Goal: Task Accomplishment & Management: Use online tool/utility

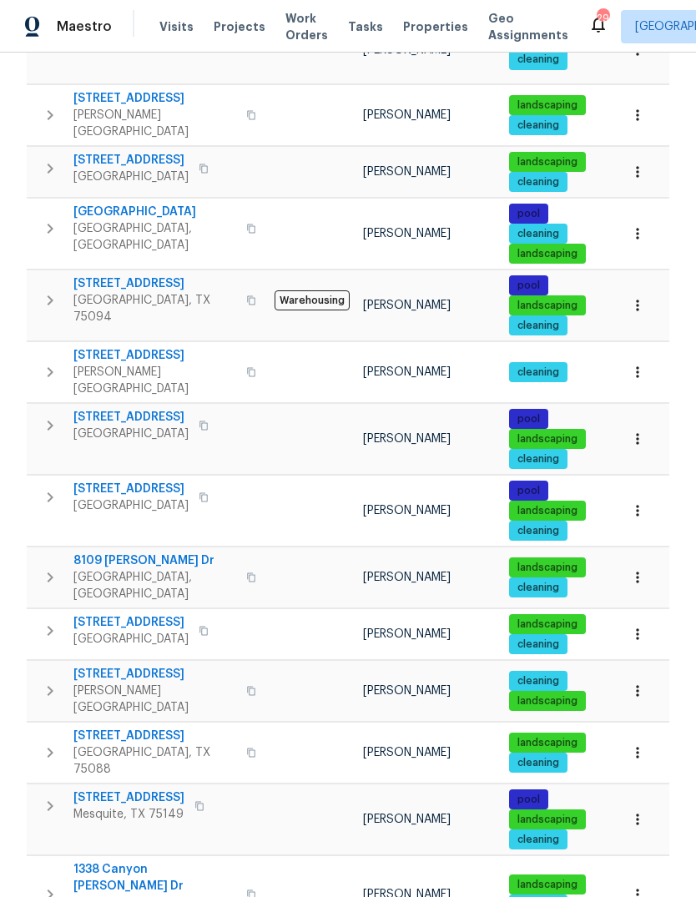
scroll to position [805, 0]
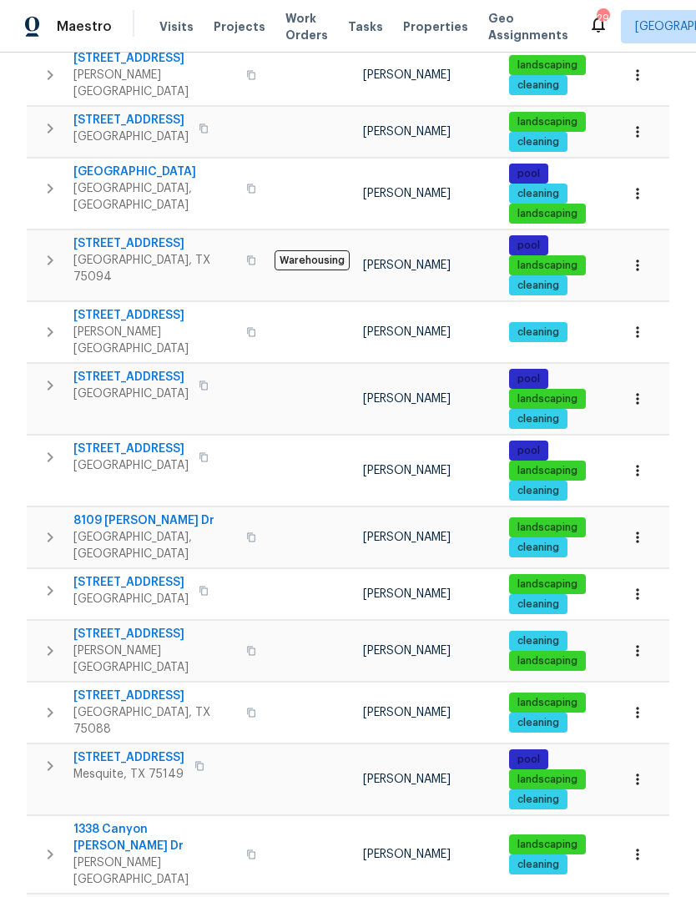
click at [115, 307] on span "3941 Hometown Blvd" at bounding box center [154, 315] width 163 height 17
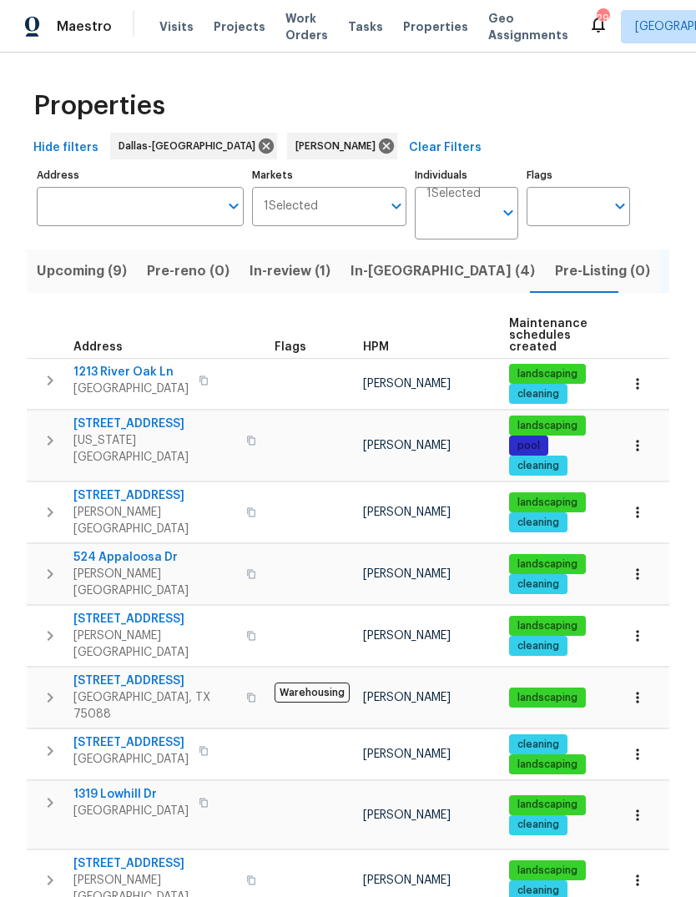
scroll to position [0, 0]
click at [385, 259] on span "In-reno (4)" at bounding box center [442, 270] width 184 height 23
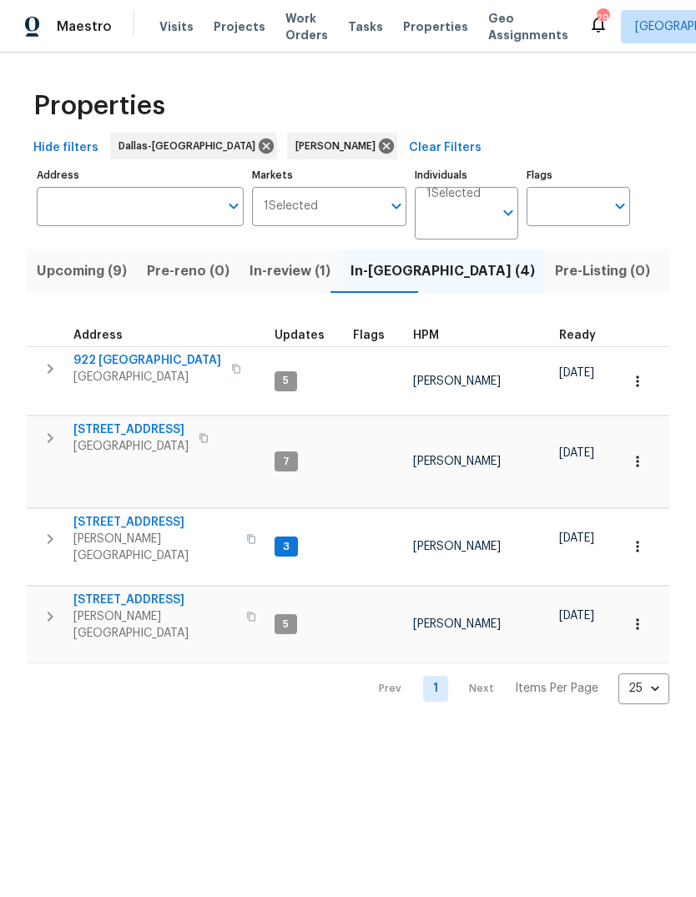
click at [123, 591] on span "414 Creekwood Ct" at bounding box center [154, 599] width 163 height 17
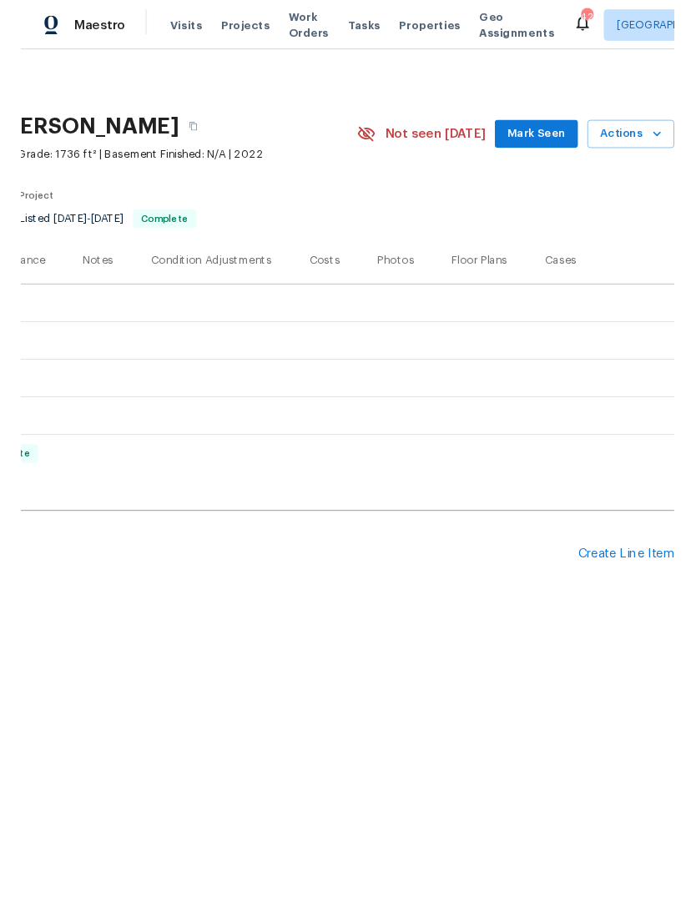
scroll to position [0, 247]
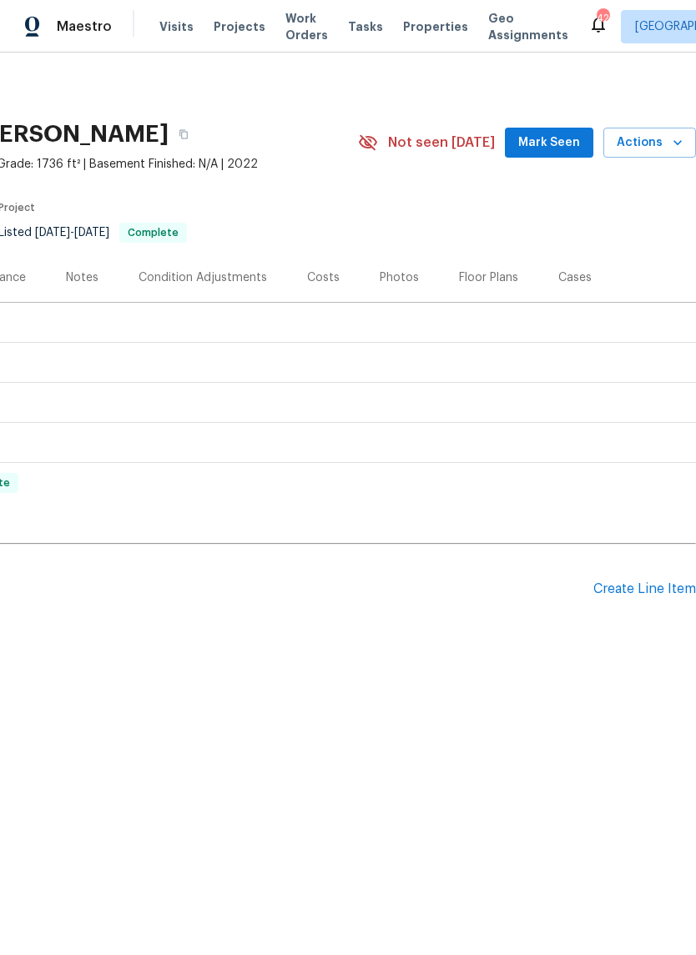
click at [649, 589] on div "Create Line Item" at bounding box center [644, 589] width 103 height 16
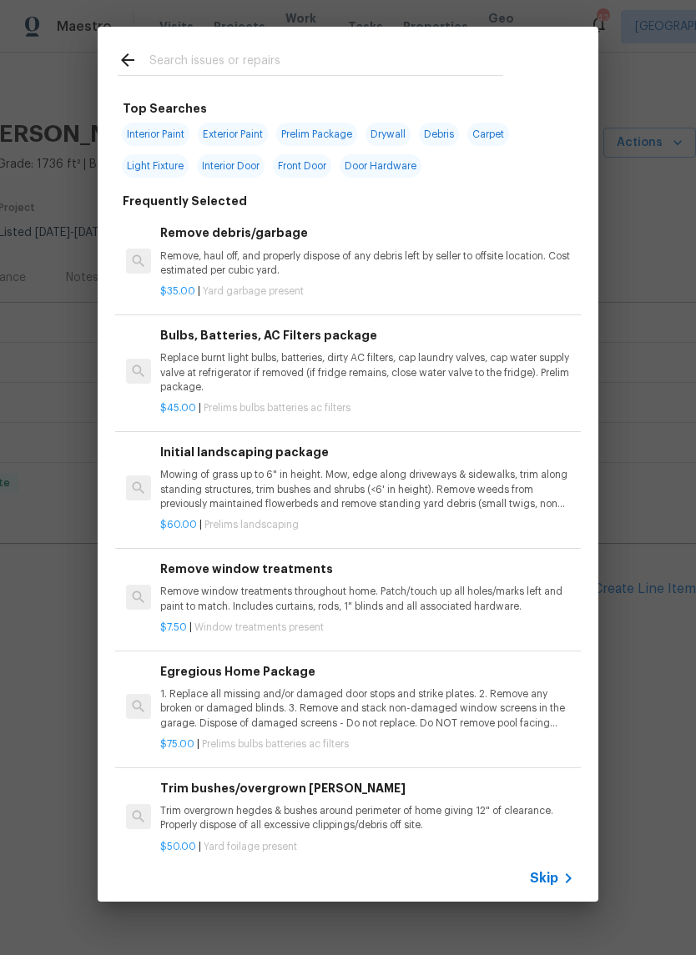
click at [248, 57] on input "text" at bounding box center [326, 62] width 354 height 25
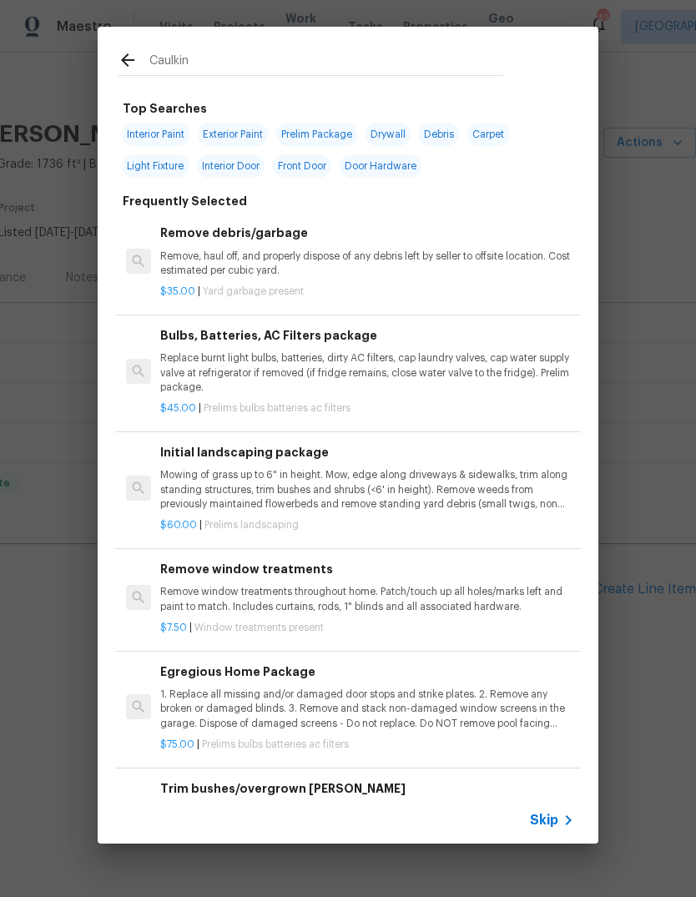
type input "Caulking"
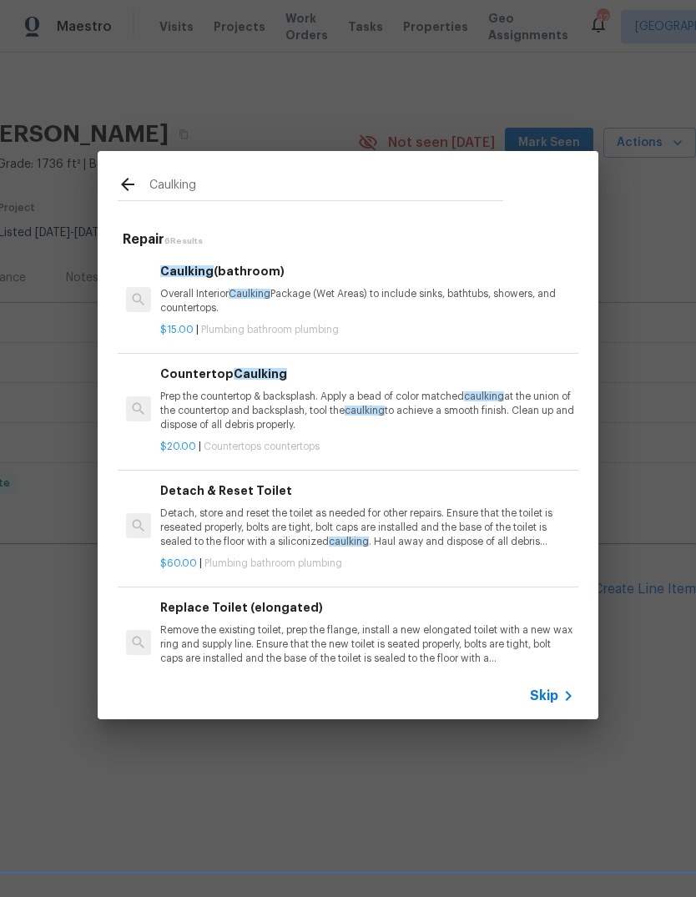
click at [365, 310] on p "Overall Interior Caulking Package (Wet Areas) to include sinks, bathtubs, showe…" at bounding box center [367, 301] width 414 height 28
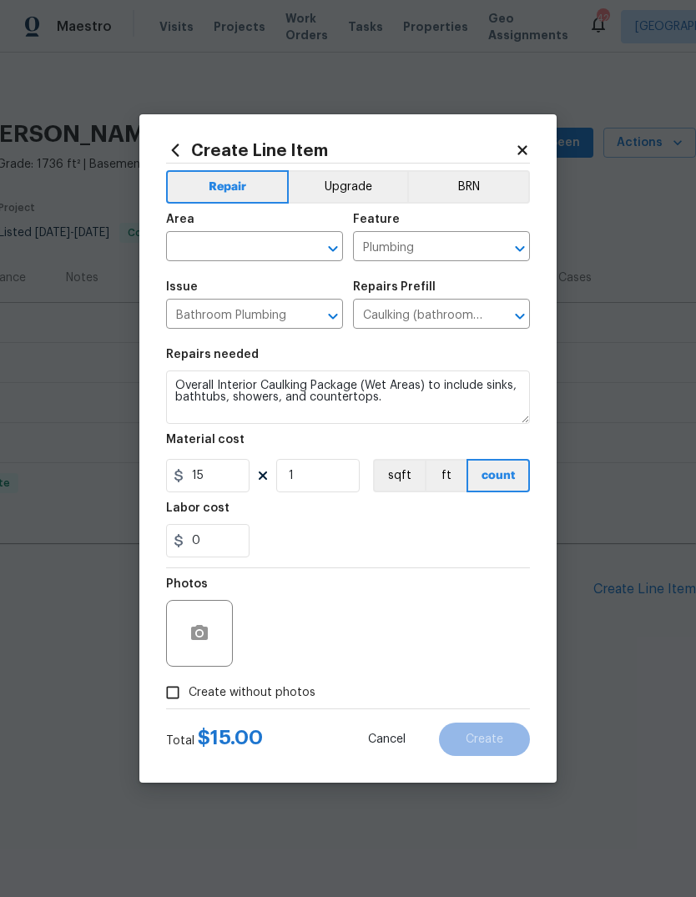
click at [365, 303] on div "Repairs Prefill" at bounding box center [441, 292] width 177 height 22
click at [224, 251] on input "text" at bounding box center [231, 248] width 130 height 26
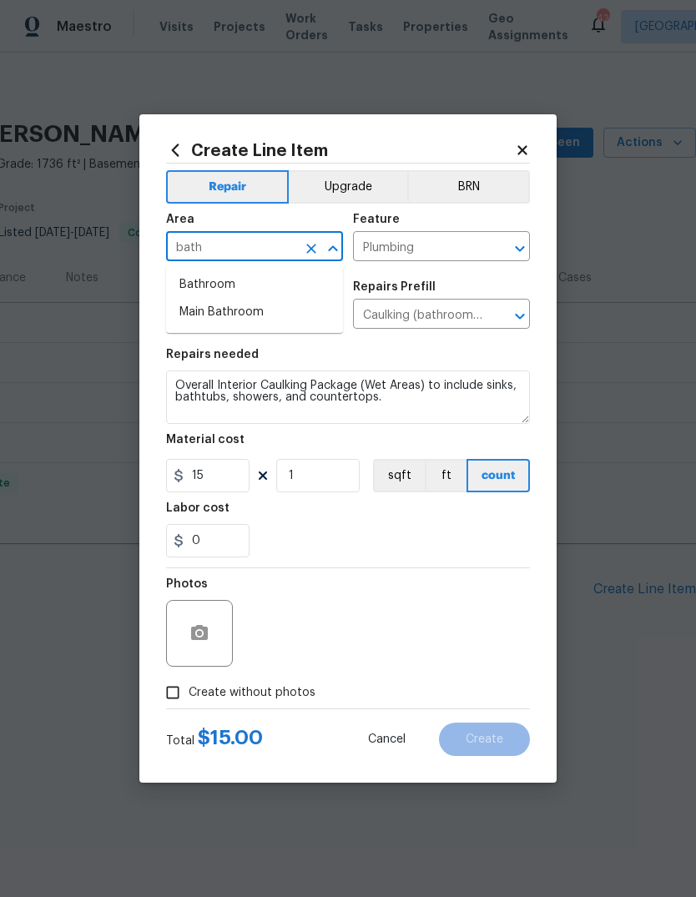
click at [221, 285] on li "Bathroom" at bounding box center [254, 285] width 177 height 28
type input "Bathroom"
click at [410, 408] on textarea "Overall Interior Caulking Package (Wet Areas) to include sinks, bathtubs, showe…" at bounding box center [348, 396] width 364 height 53
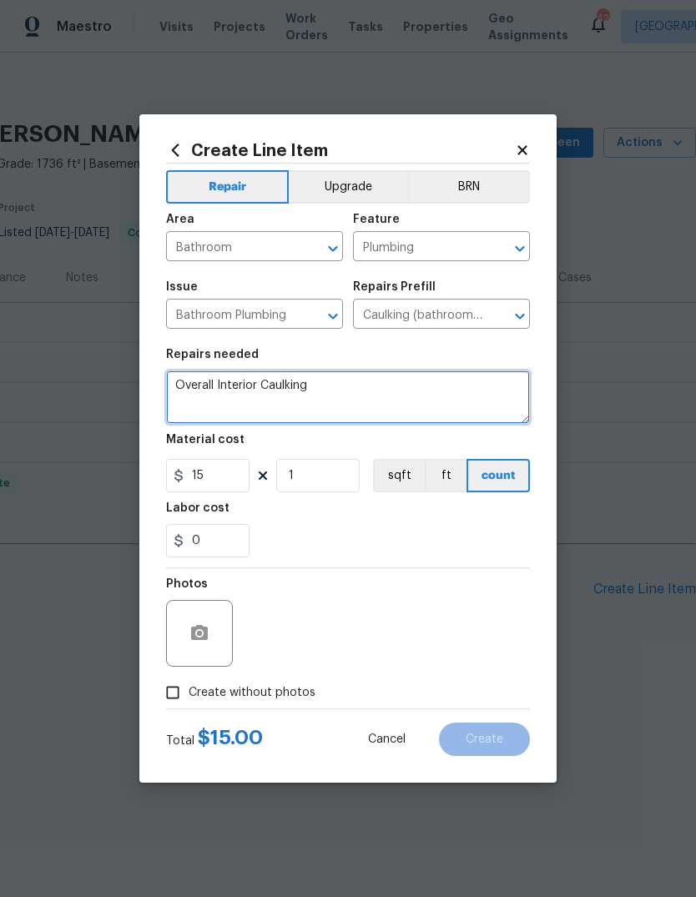
type textarea "Overall"
type textarea "Caulk all bathroom sinks. Caulk all toilet bases."
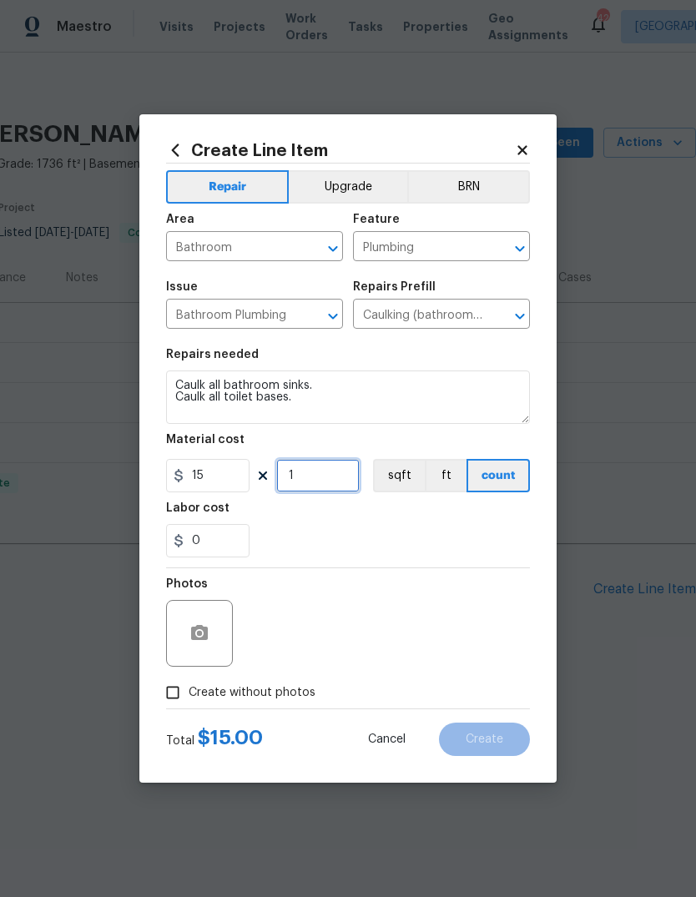
click at [327, 482] on input "1" at bounding box center [317, 475] width 83 height 33
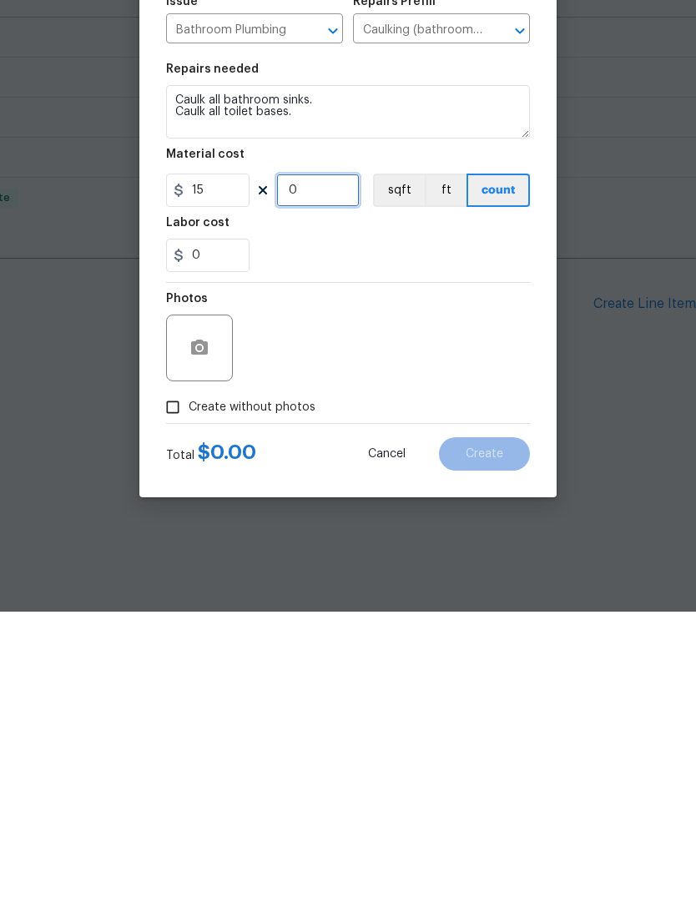
type input "6"
click at [226, 524] on input "0" at bounding box center [207, 540] width 83 height 33
type input "10"
click at [387, 568] on div "Photos" at bounding box center [348, 622] width 364 height 108
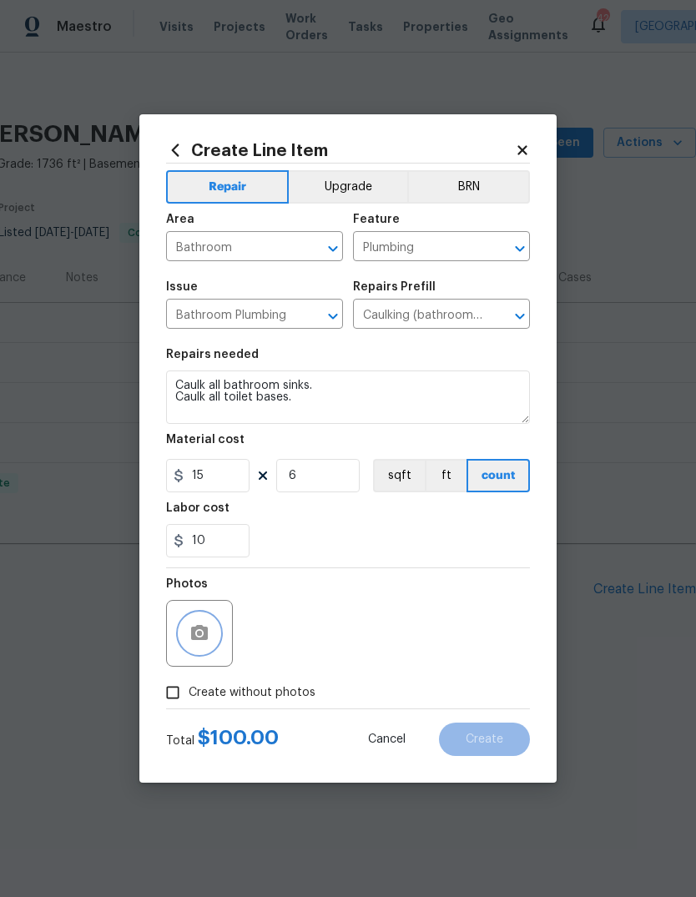
click at [207, 635] on icon "button" at bounding box center [199, 632] width 17 height 15
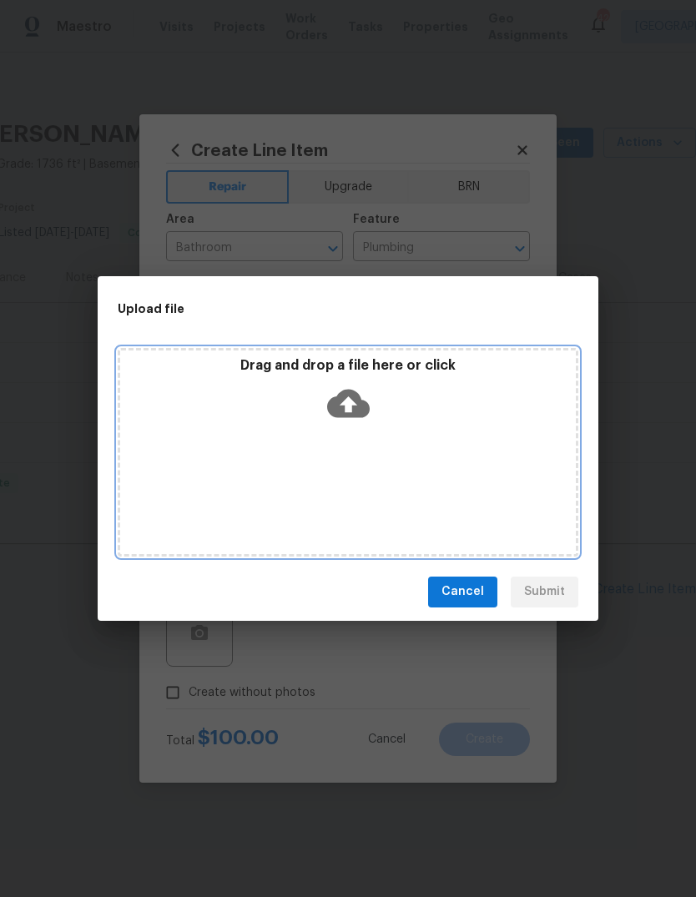
click at [358, 398] on icon at bounding box center [348, 403] width 43 height 28
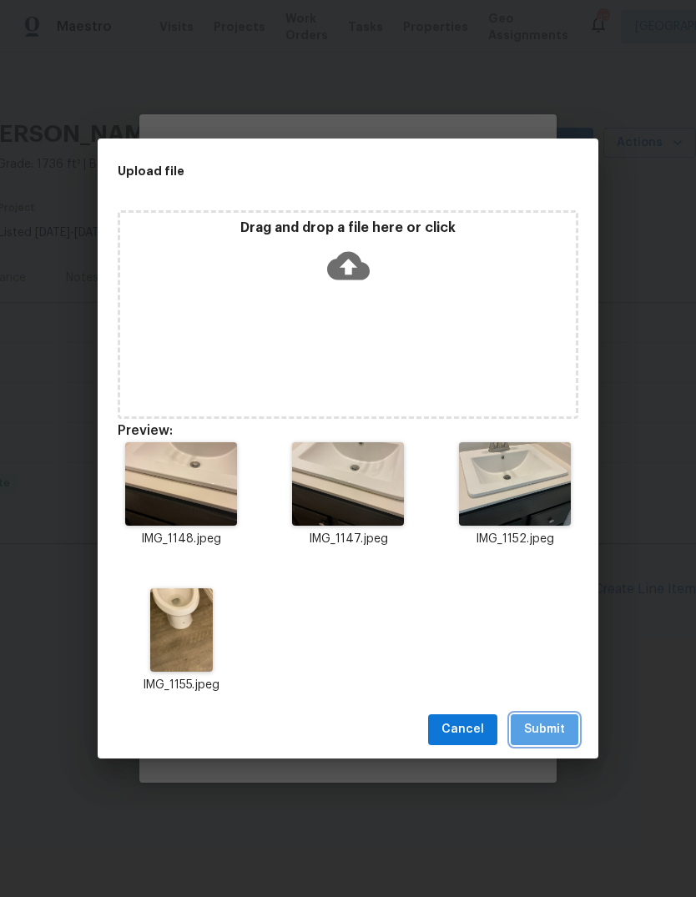
click at [556, 727] on span "Submit" at bounding box center [544, 729] width 41 height 21
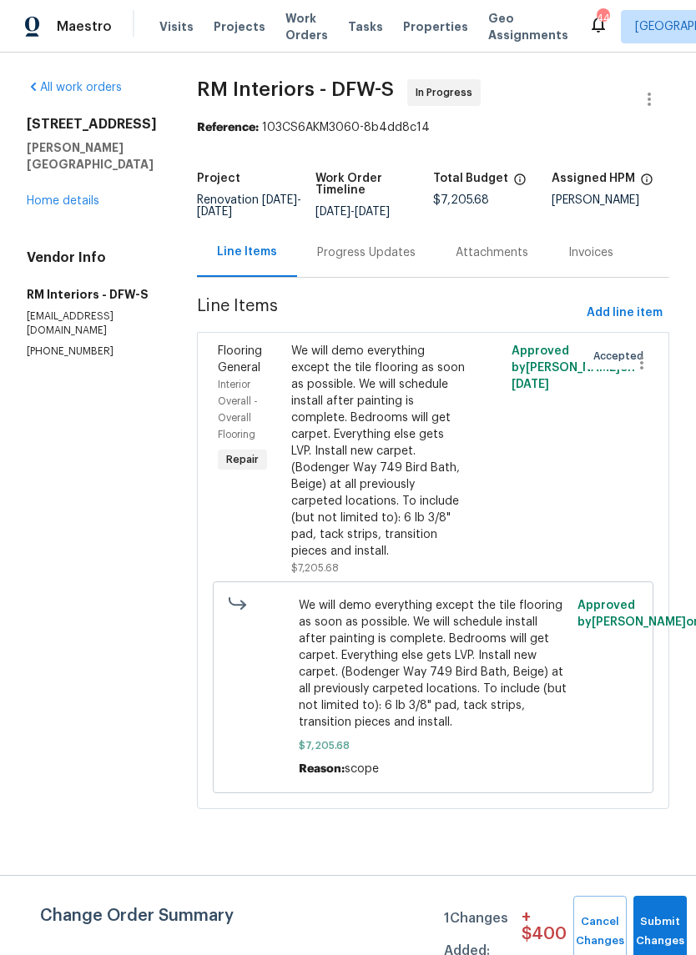
click at [359, 255] on div "Progress Updates" at bounding box center [366, 252] width 98 height 17
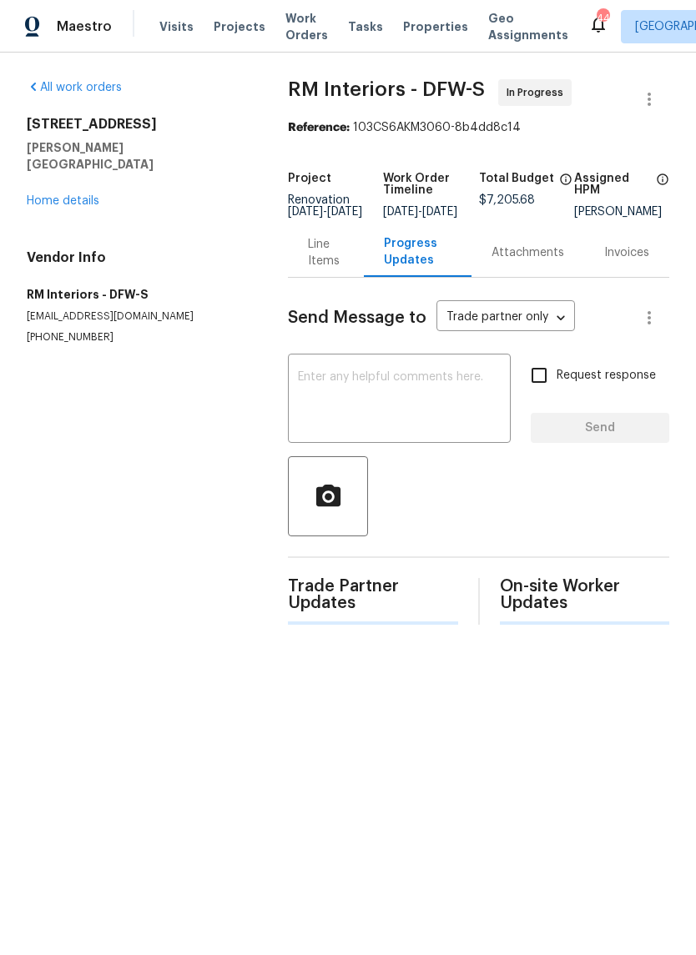
click at [399, 391] on textarea at bounding box center [399, 400] width 203 height 58
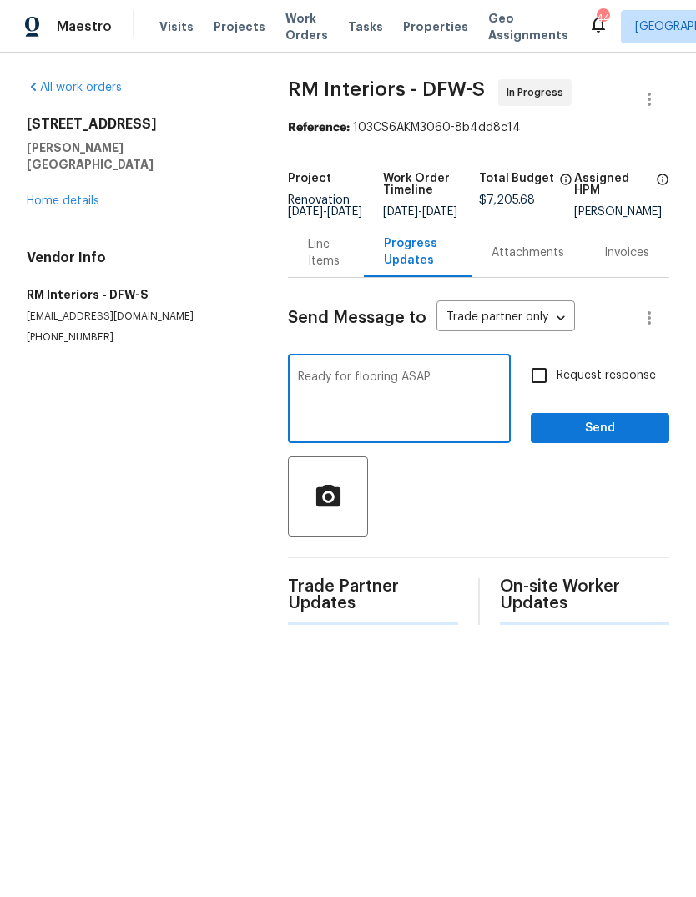
type textarea "Ready for flooring ASAP"
click at [549, 389] on input "Request response" at bounding box center [538, 375] width 35 height 35
checkbox input "true"
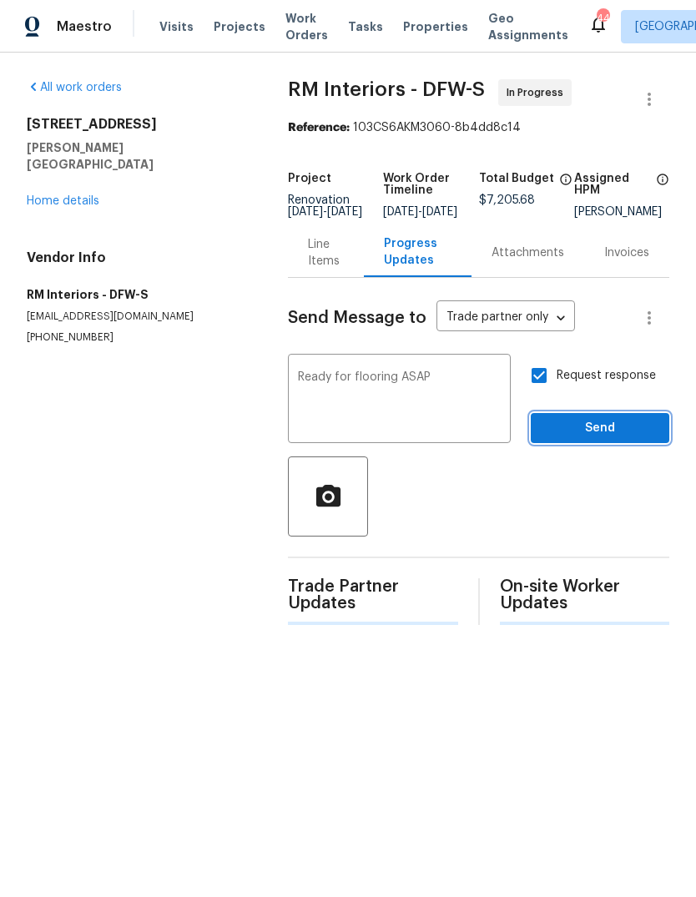
click at [607, 437] on span "Send" at bounding box center [600, 428] width 112 height 21
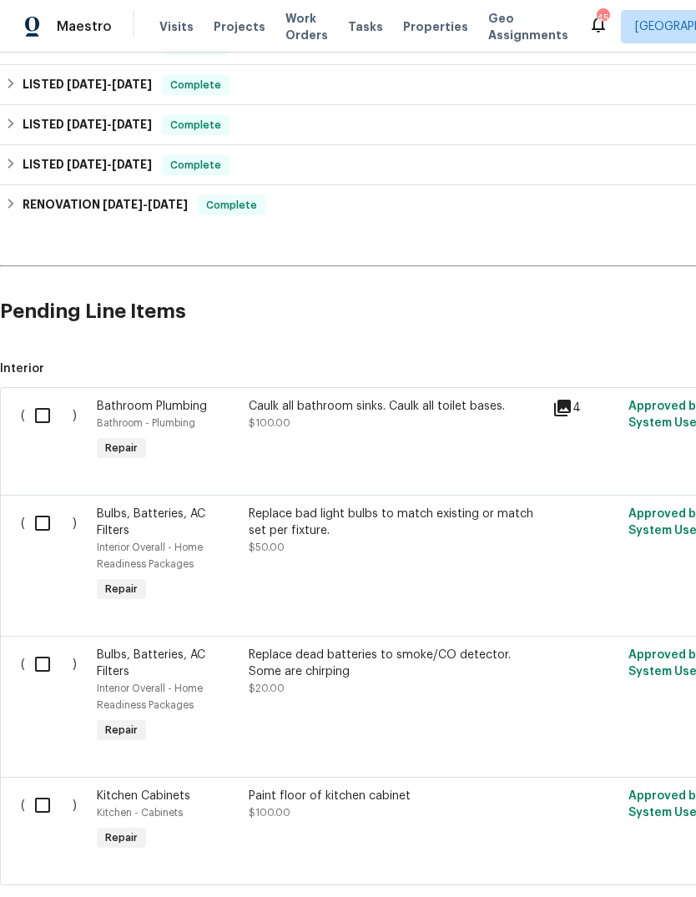
scroll to position [278, 0]
click at [197, 570] on div "Interior Overall - Home Readiness Packages" at bounding box center [168, 555] width 142 height 33
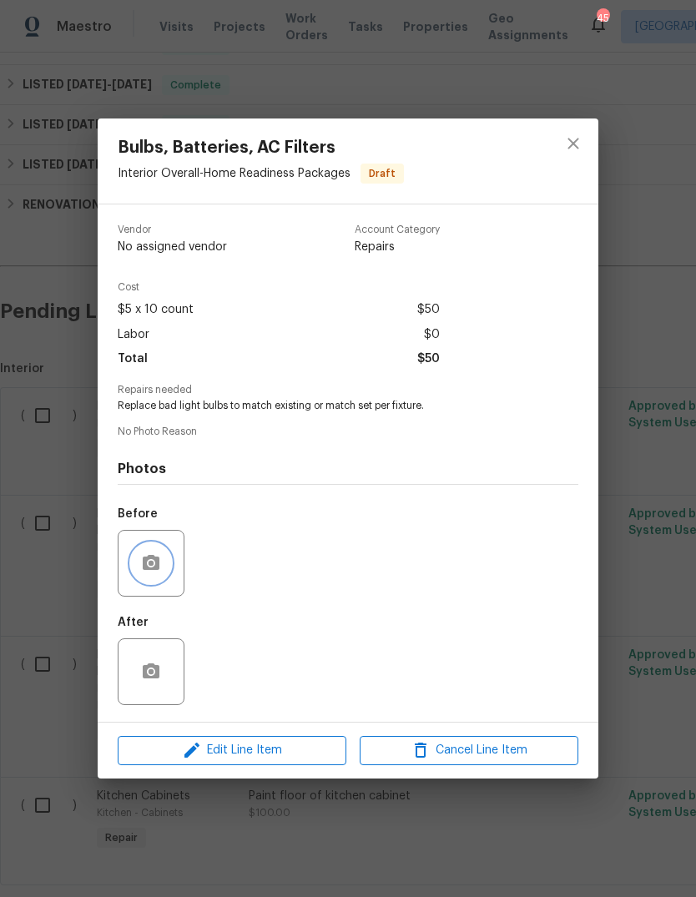
click at [154, 565] on icon "button" at bounding box center [151, 563] width 20 height 20
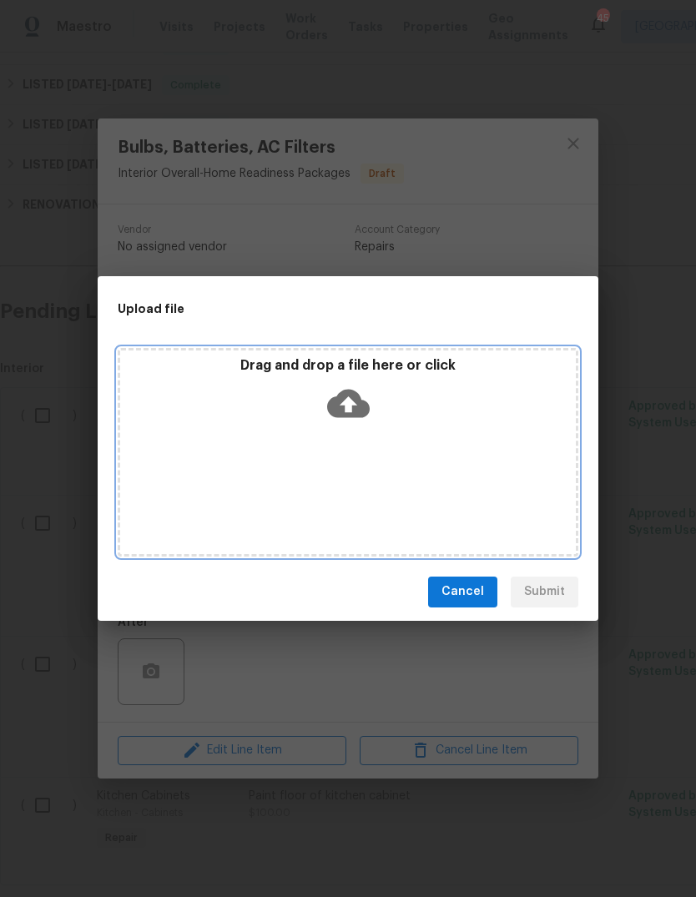
click at [354, 398] on icon at bounding box center [348, 403] width 43 height 28
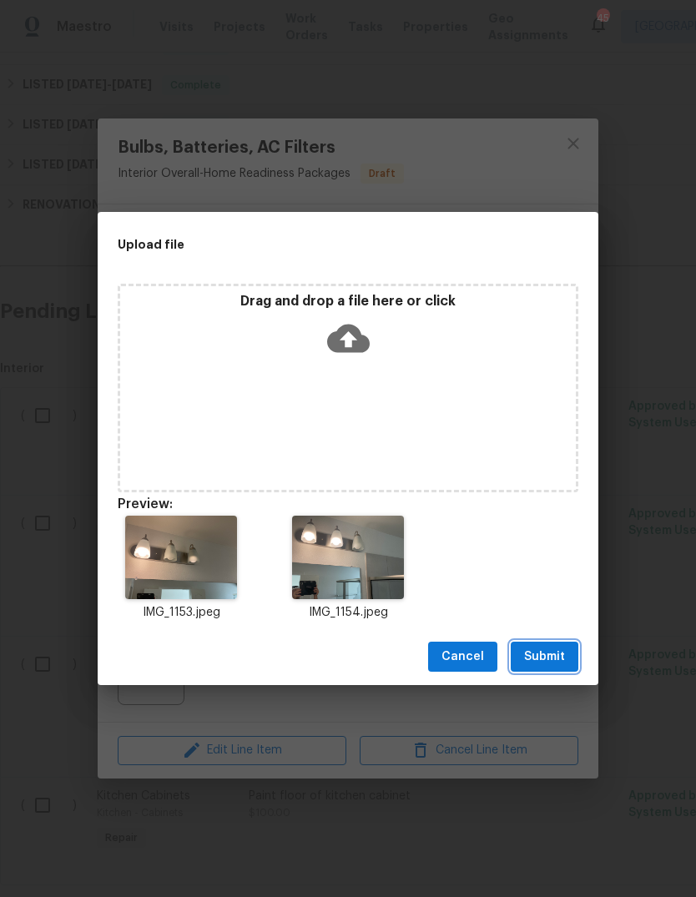
click at [553, 664] on span "Submit" at bounding box center [544, 656] width 41 height 21
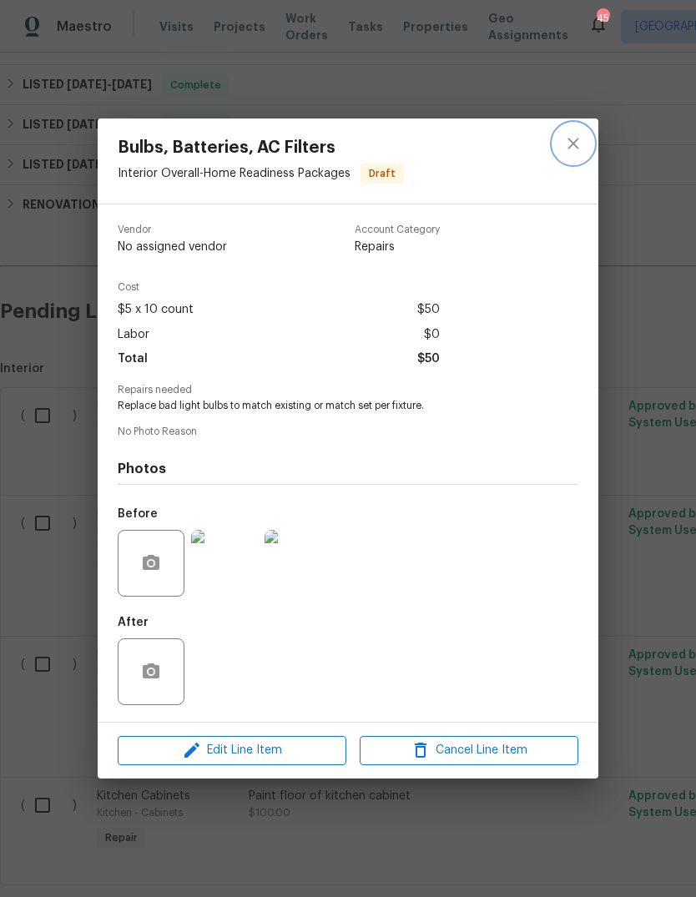
click at [580, 123] on button "close" at bounding box center [573, 143] width 40 height 40
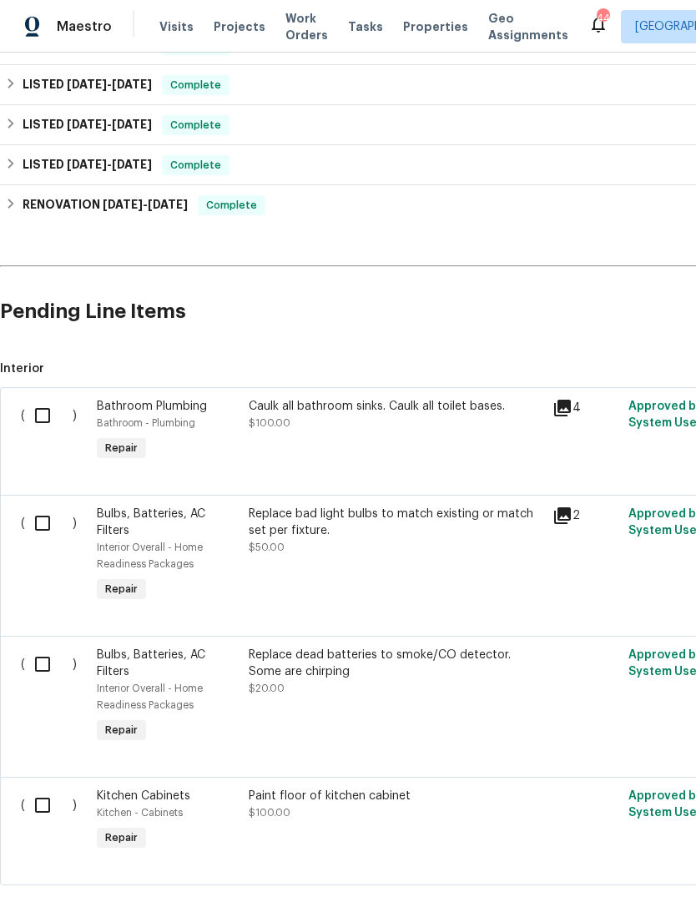
click at [497, 711] on div "Replace dead batteries to smoke/CO detector. Some are chirping $20.00" at bounding box center [396, 696] width 304 height 110
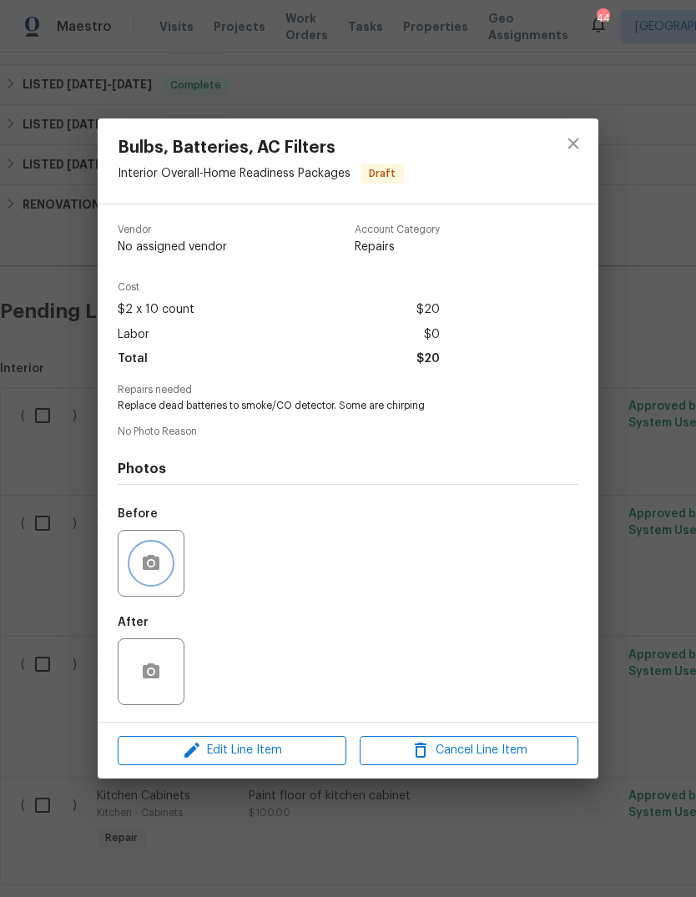
click at [143, 573] on icon "button" at bounding box center [151, 563] width 20 height 20
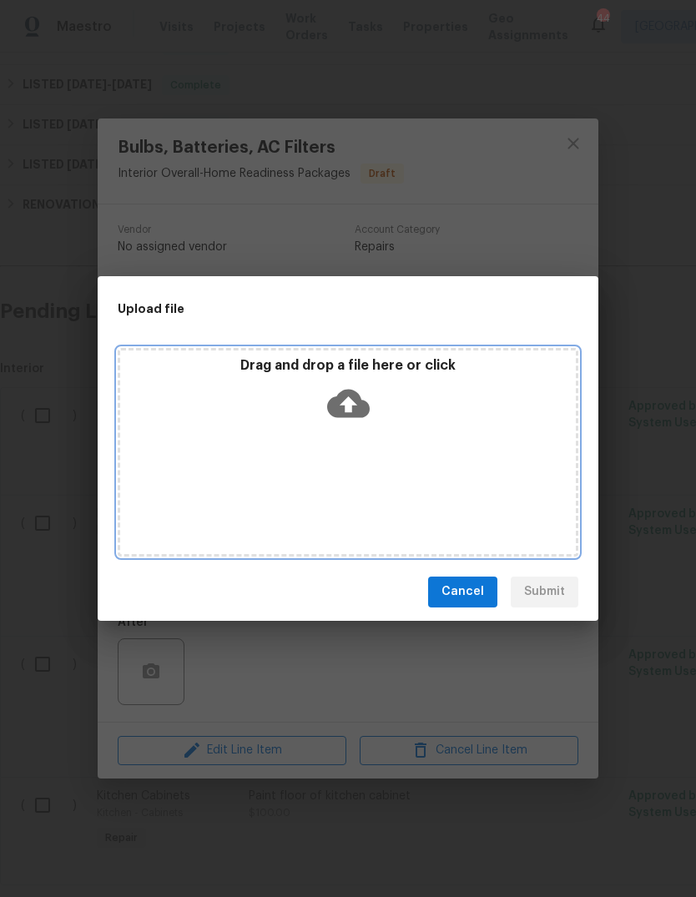
click at [363, 396] on icon at bounding box center [348, 403] width 43 height 43
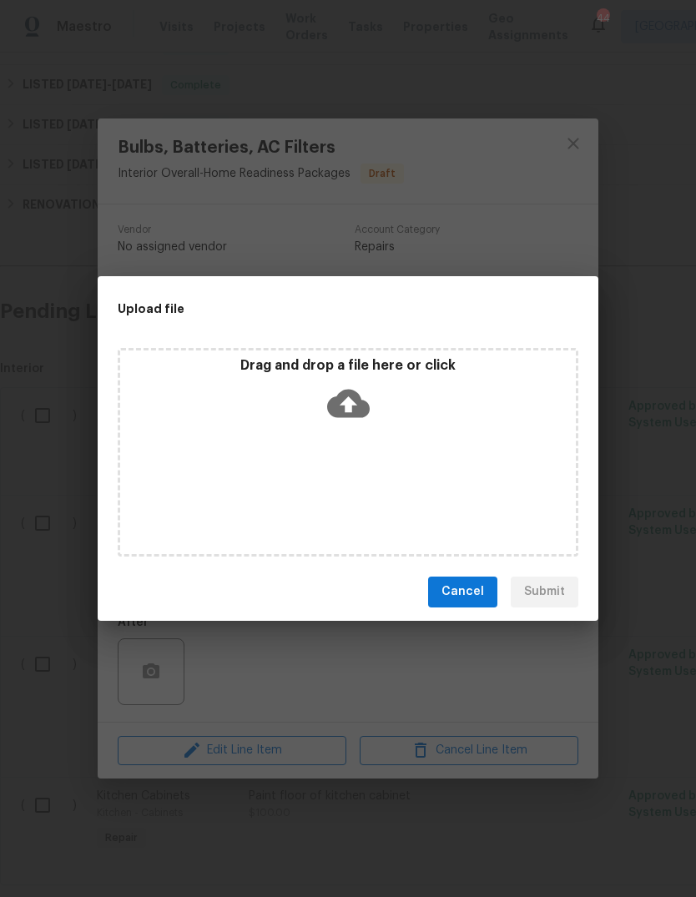
click at [535, 694] on div "Upload file Drag and drop a file here or click File IMG_1151.png was rejected. …" at bounding box center [348, 448] width 696 height 897
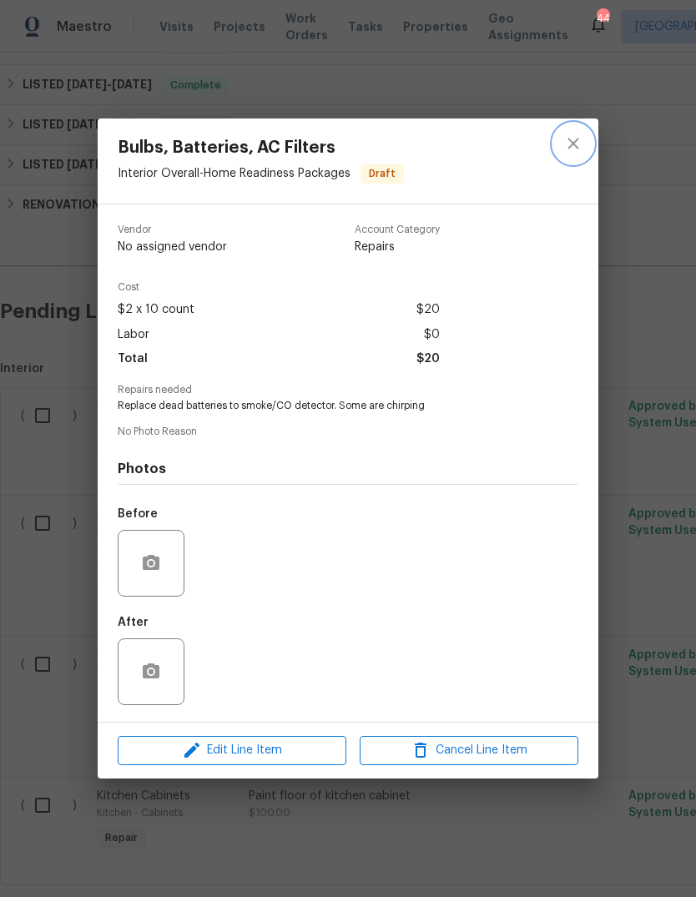
click at [574, 146] on icon "close" at bounding box center [573, 143] width 20 height 20
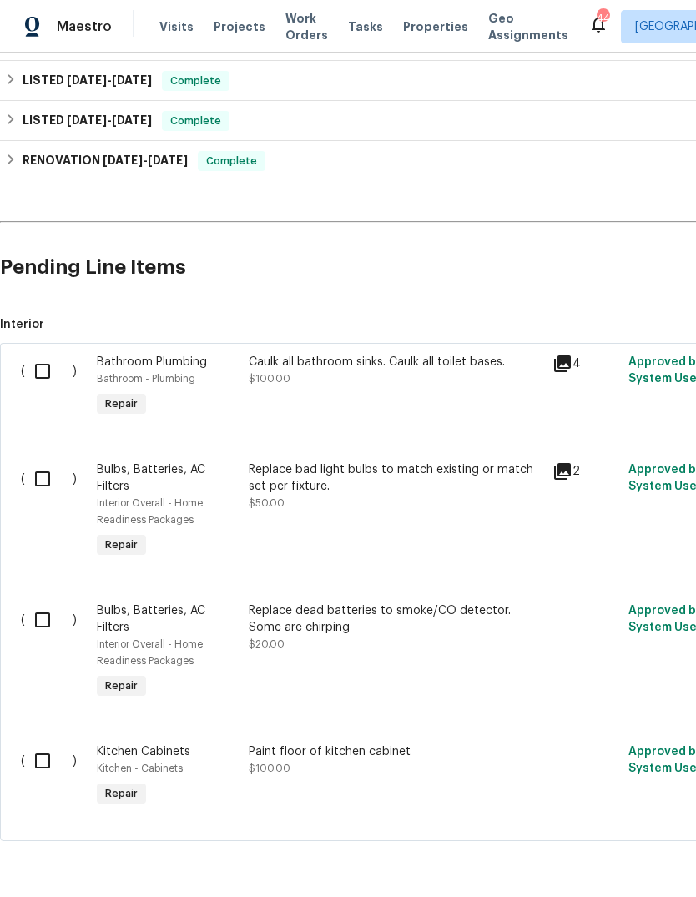
scroll to position [321, 0]
click at [500, 787] on div "Paint floor of kitchen cabinet $100.00" at bounding box center [396, 777] width 304 height 77
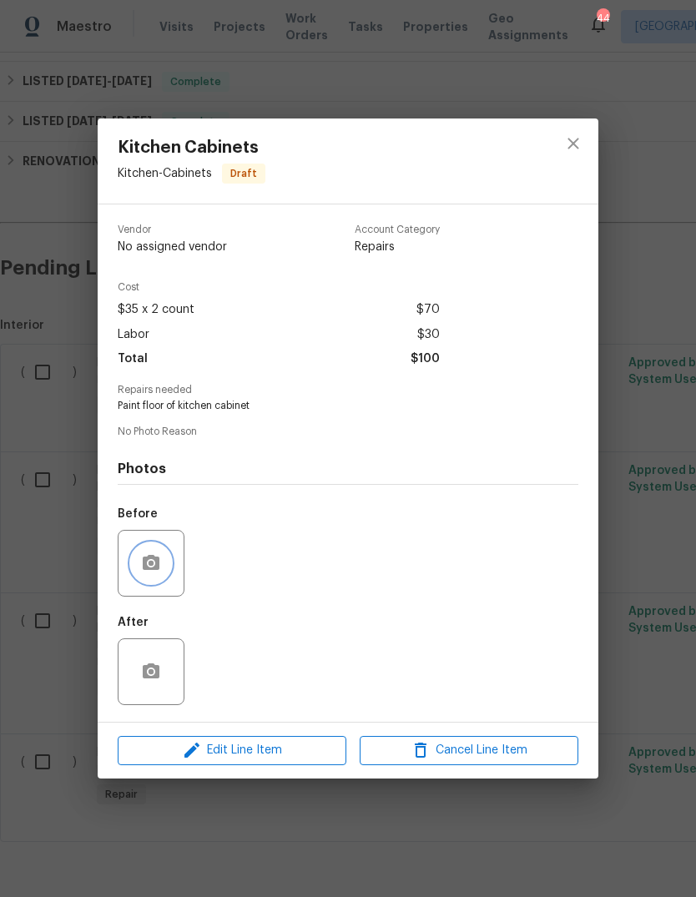
click at [149, 562] on icon "button" at bounding box center [151, 562] width 17 height 15
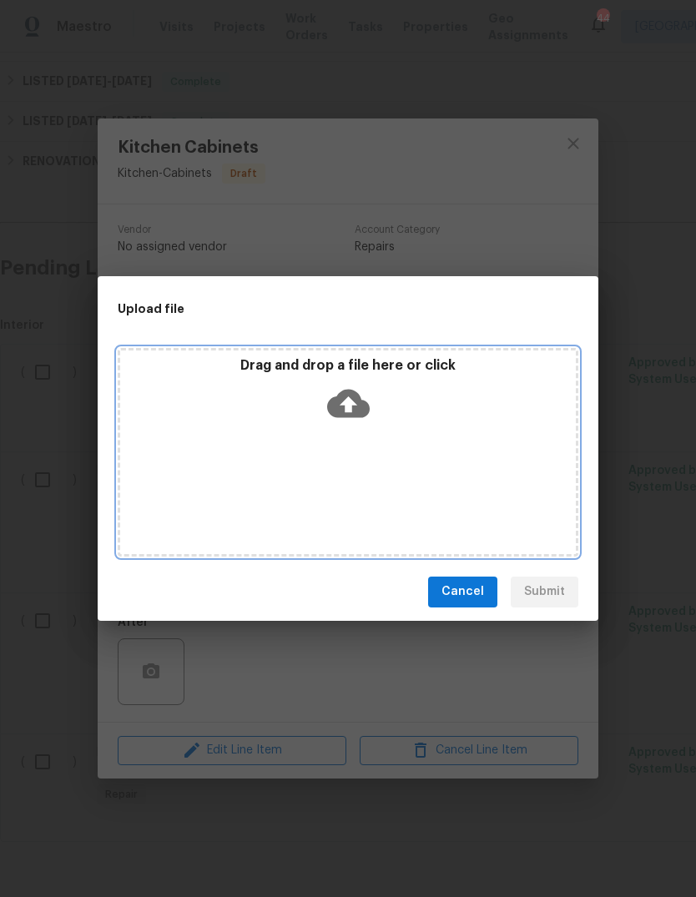
click at [356, 399] on icon at bounding box center [348, 403] width 43 height 28
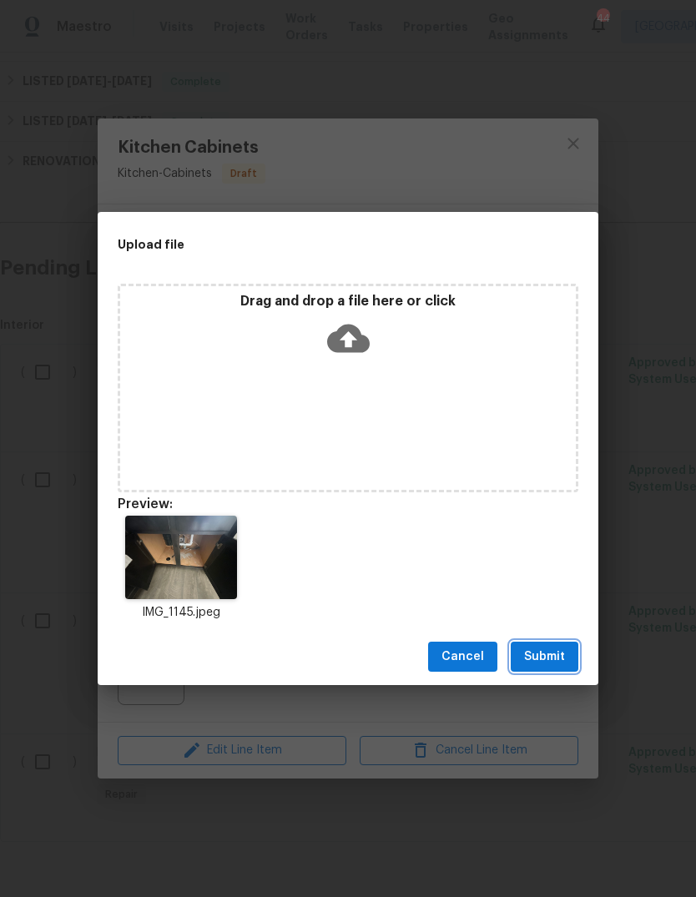
click at [555, 654] on span "Submit" at bounding box center [544, 656] width 41 height 21
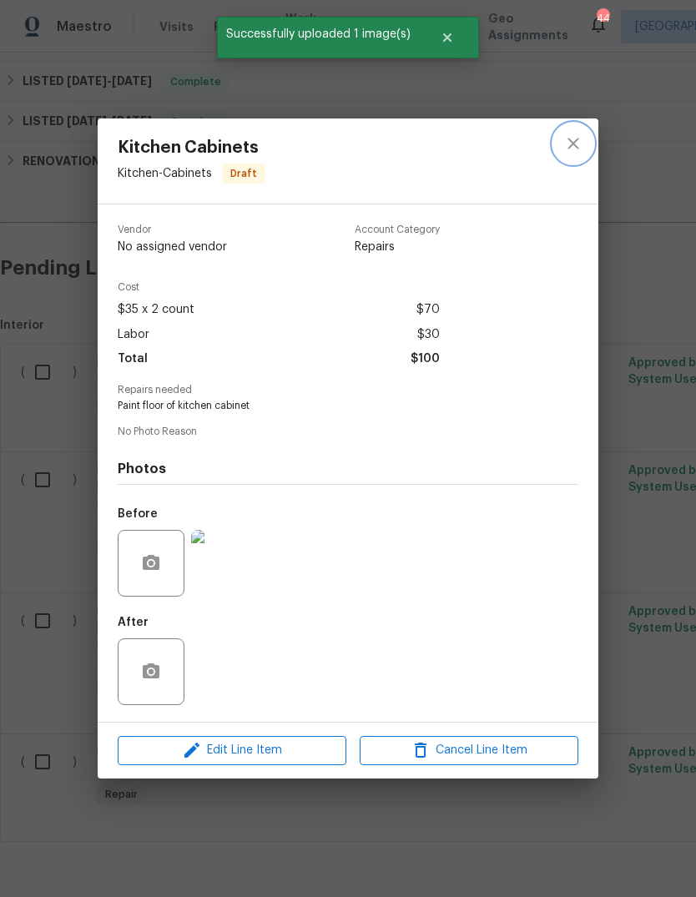
click at [573, 145] on icon "close" at bounding box center [573, 143] width 20 height 20
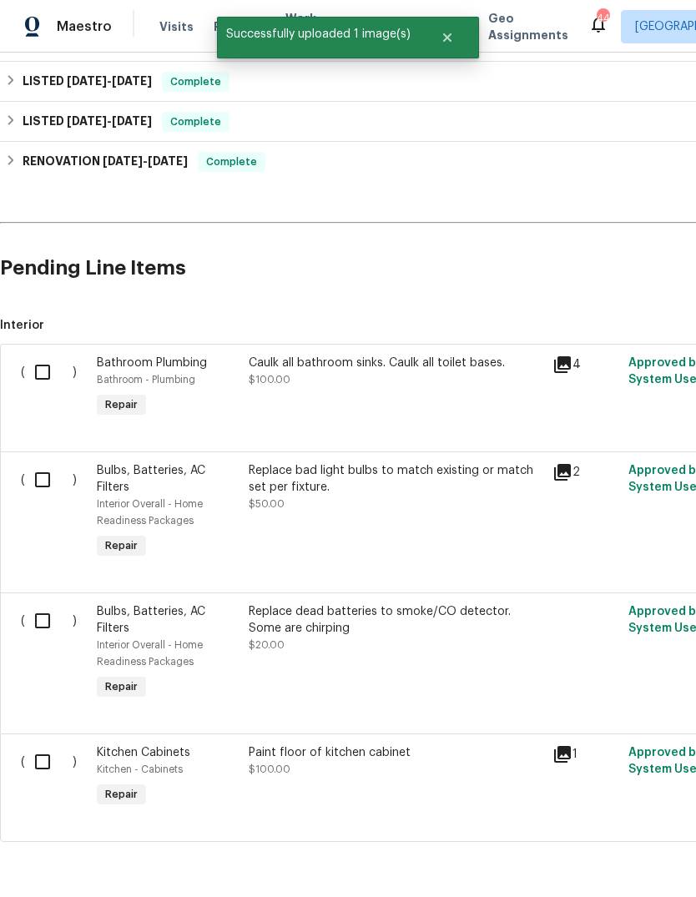
click at [43, 370] on input "checkbox" at bounding box center [49, 371] width 48 height 35
checkbox input "true"
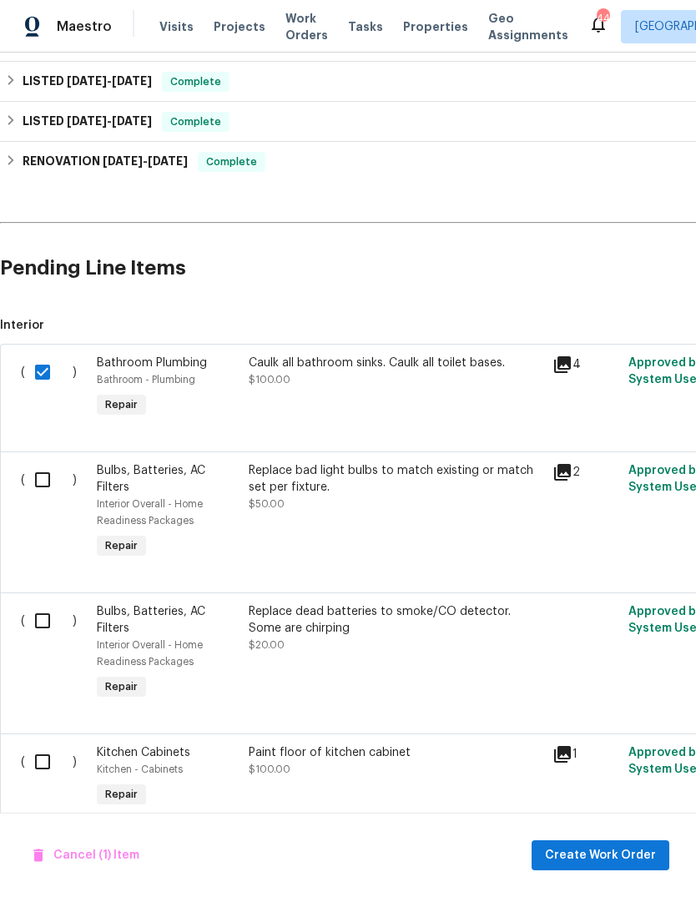
click at [25, 469] on input "checkbox" at bounding box center [49, 479] width 48 height 35
checkbox input "true"
click at [35, 613] on input "checkbox" at bounding box center [49, 620] width 48 height 35
checkbox input "true"
click at [39, 769] on input "checkbox" at bounding box center [49, 761] width 48 height 35
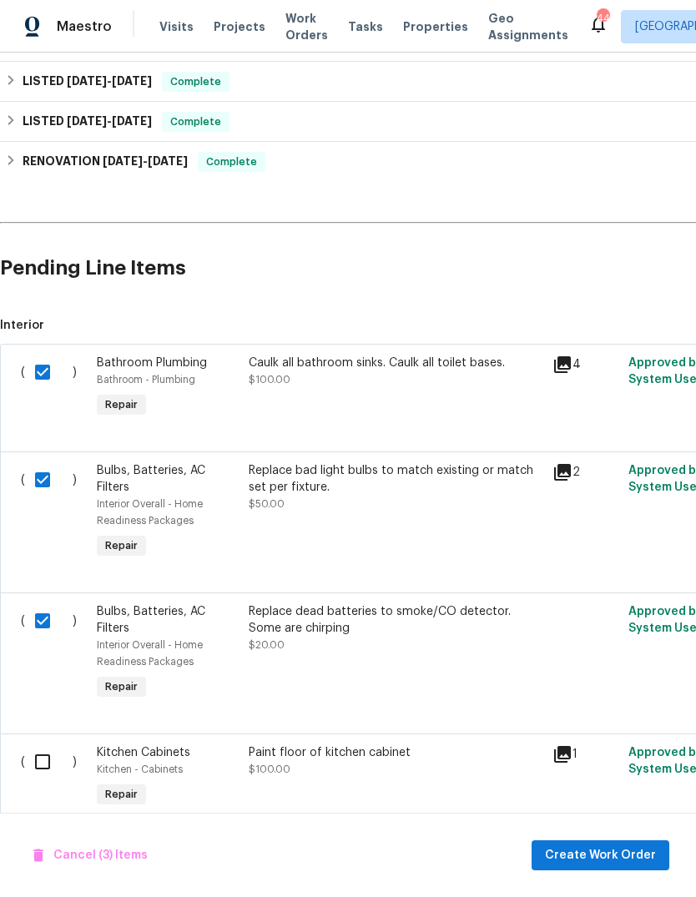
checkbox input "true"
click at [568, 853] on span "Create Work Order" at bounding box center [600, 855] width 111 height 21
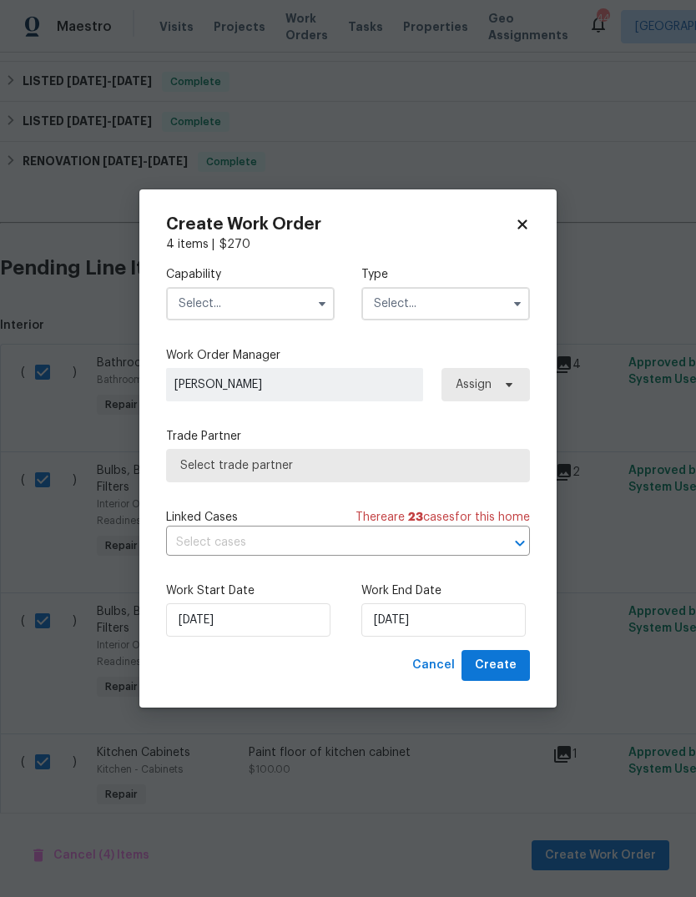
click at [204, 308] on input "text" at bounding box center [250, 303] width 168 height 33
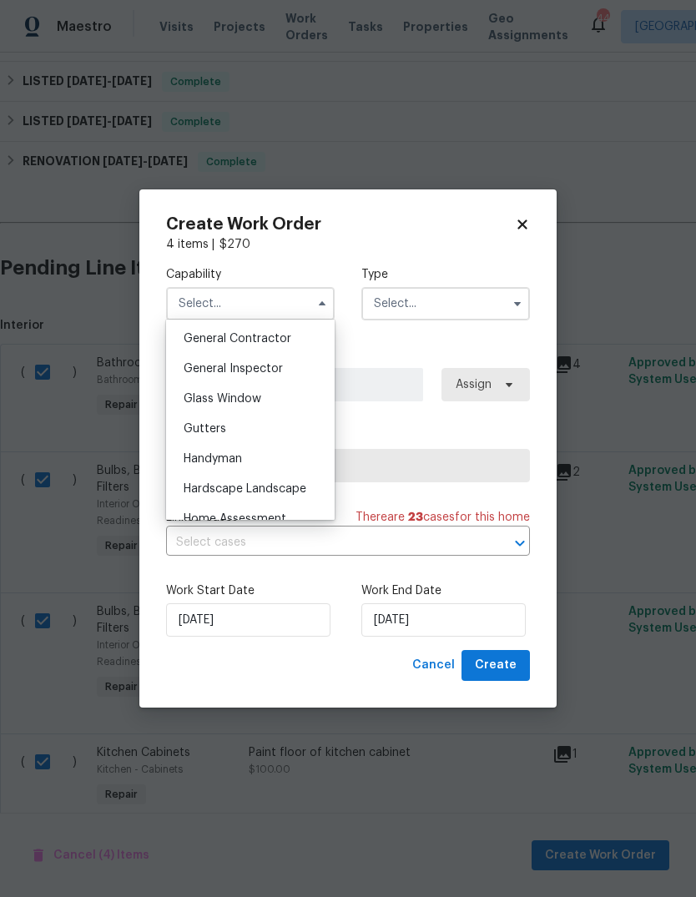
scroll to position [822, 0]
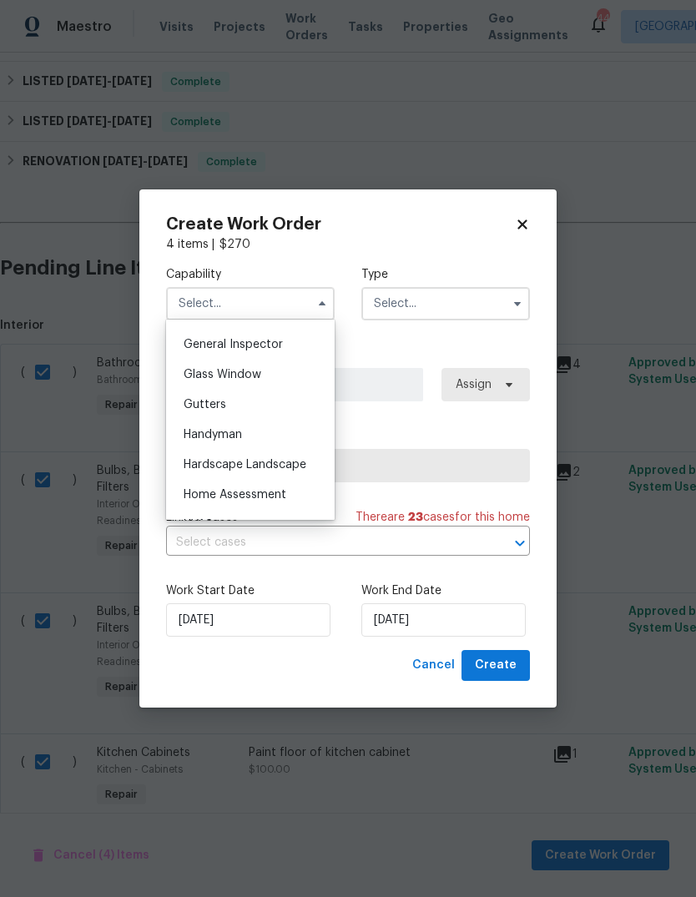
click at [199, 435] on span "Handyman" at bounding box center [213, 435] width 58 height 12
type input "Handyman"
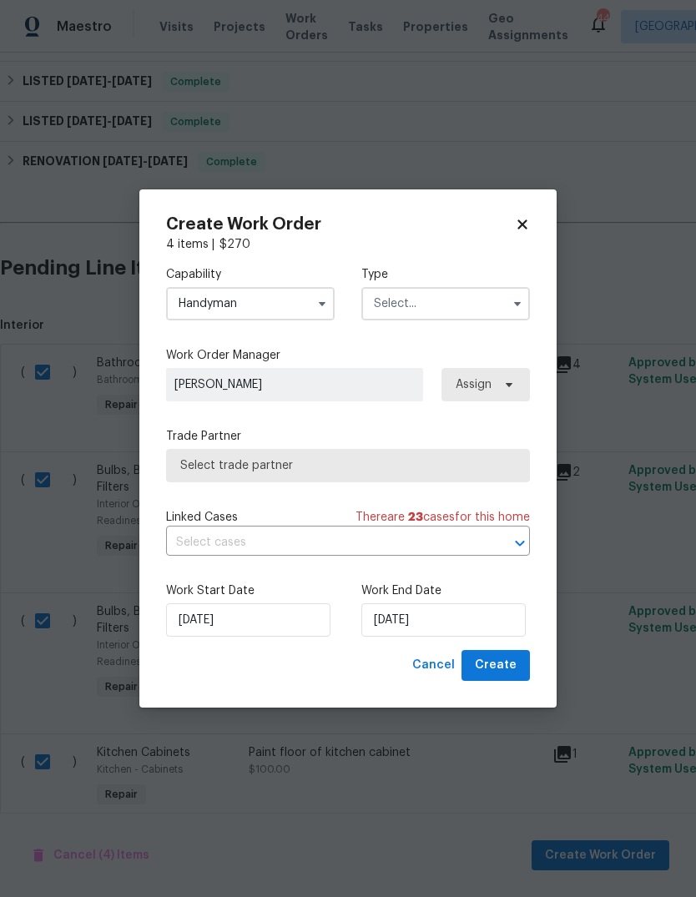
click at [503, 302] on input "text" at bounding box center [445, 303] width 168 height 33
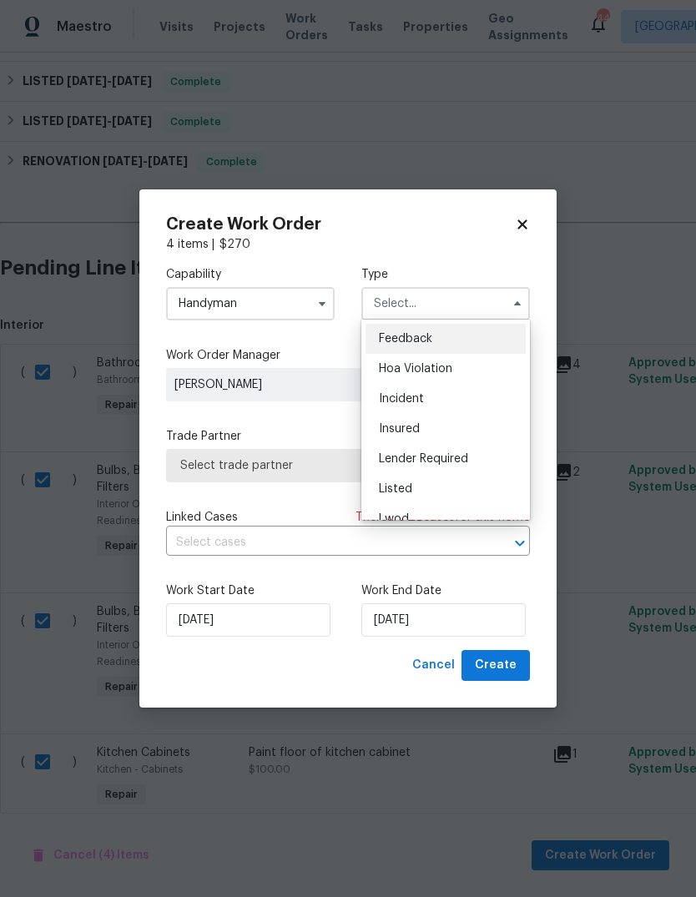
click at [450, 488] on div "Listed" at bounding box center [445, 489] width 160 height 30
type input "Listed"
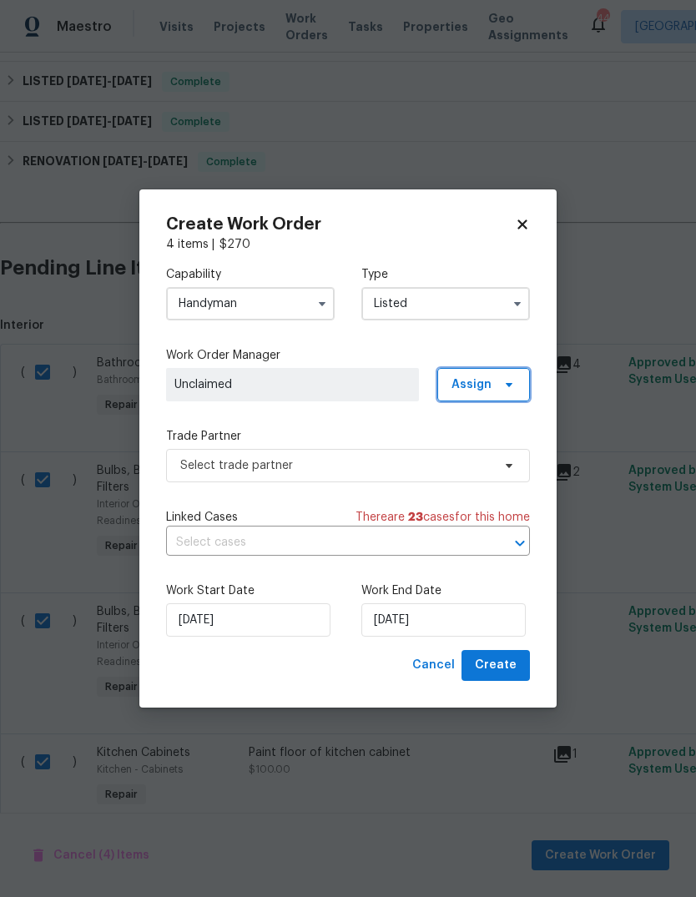
click at [511, 380] on icon at bounding box center [508, 384] width 13 height 13
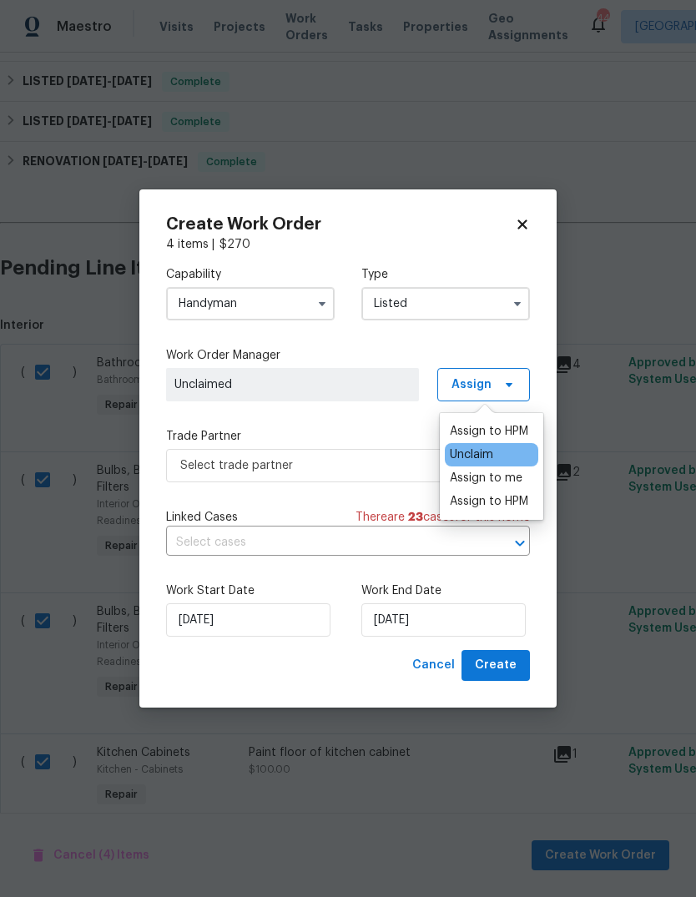
click at [515, 479] on div "Assign to me" at bounding box center [486, 478] width 73 height 17
click at [504, 473] on div "Assign to me" at bounding box center [486, 478] width 73 height 17
click at [510, 477] on div "Assign to me" at bounding box center [486, 478] width 73 height 17
click at [515, 475] on div "Assign to me" at bounding box center [486, 478] width 73 height 17
click at [184, 507] on div "Capability Handyman Type Listed Work Order Manager Brad Limes Assign Trade Part…" at bounding box center [348, 451] width 364 height 397
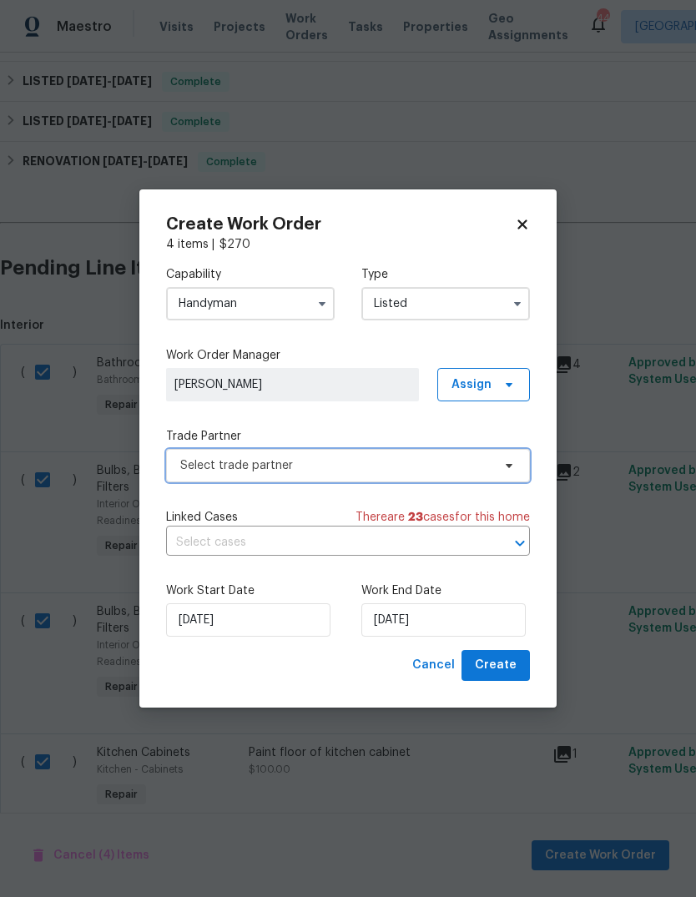
click at [201, 470] on span "Select trade partner" at bounding box center [335, 465] width 311 height 17
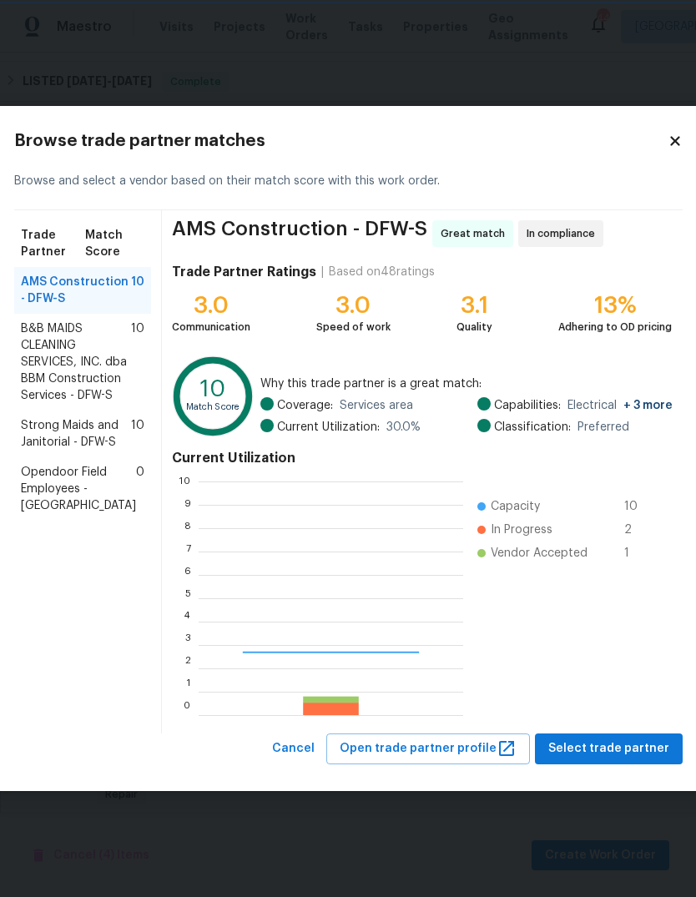
scroll to position [234, 264]
click at [55, 373] on span "B&B MAIDS CLEANING SERVICES, INC. dba BBM Construction Services - DFW-S" at bounding box center [76, 361] width 110 height 83
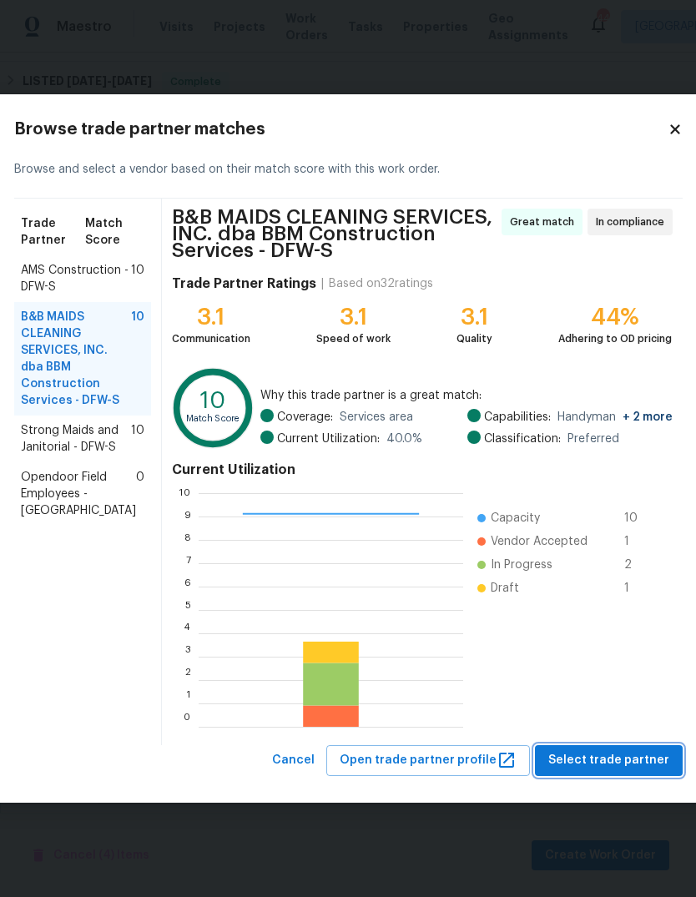
click at [621, 766] on span "Select trade partner" at bounding box center [608, 760] width 121 height 21
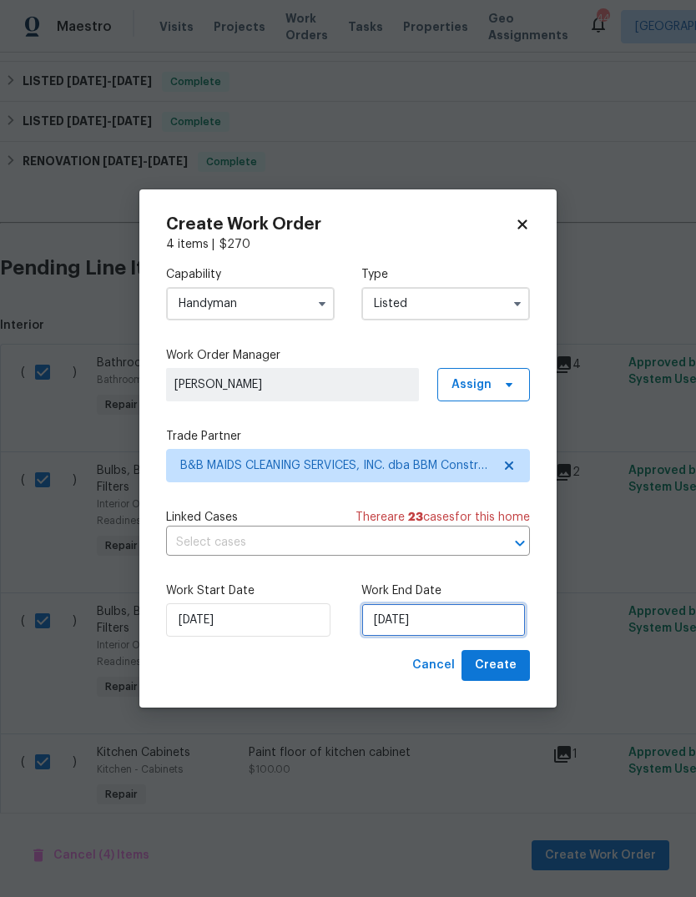
click at [501, 616] on input "9/23/2025" at bounding box center [443, 619] width 164 height 33
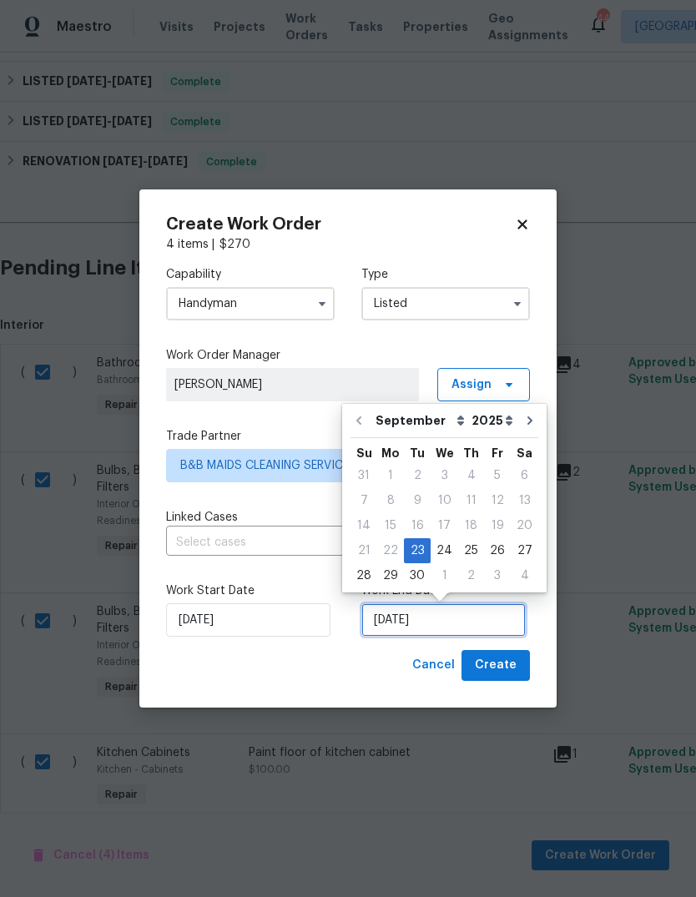
scroll to position [13, 0]
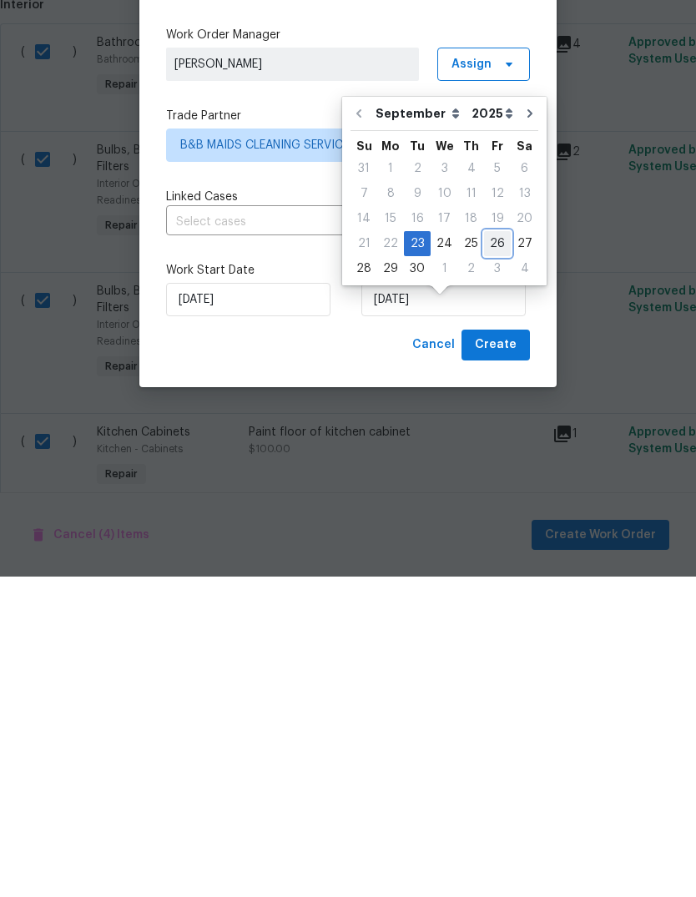
click at [498, 552] on div "26" at bounding box center [497, 563] width 27 height 23
type input "9/26/2025"
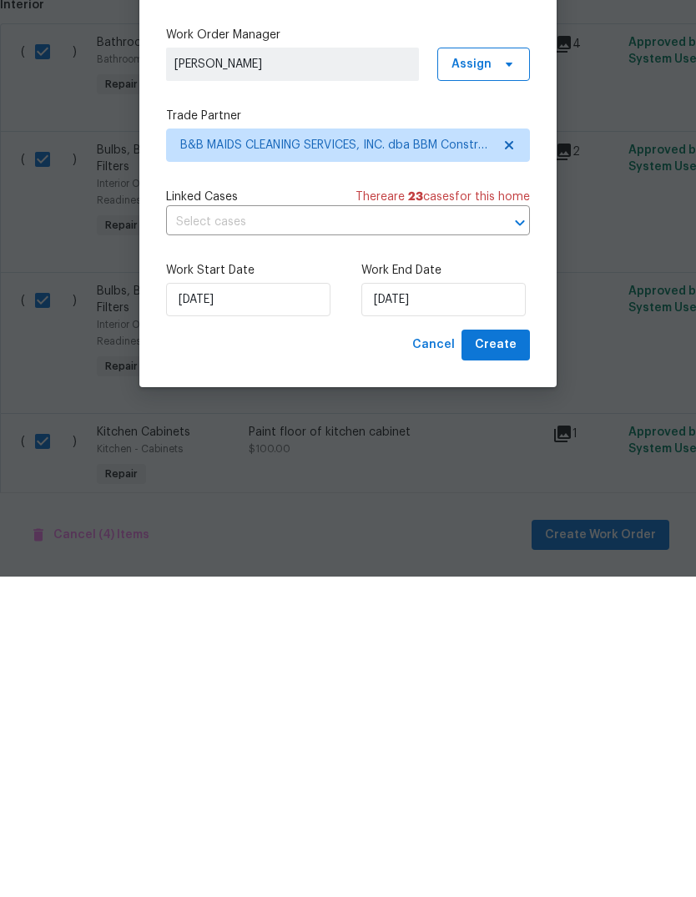
scroll to position [63, 0]
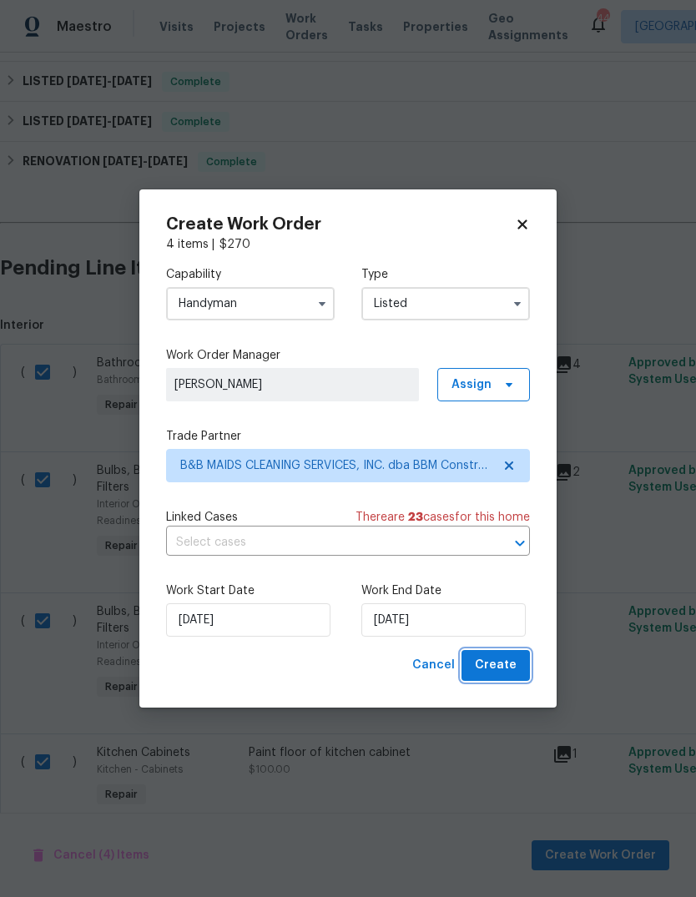
click at [500, 667] on span "Create" at bounding box center [496, 665] width 42 height 21
checkbox input "false"
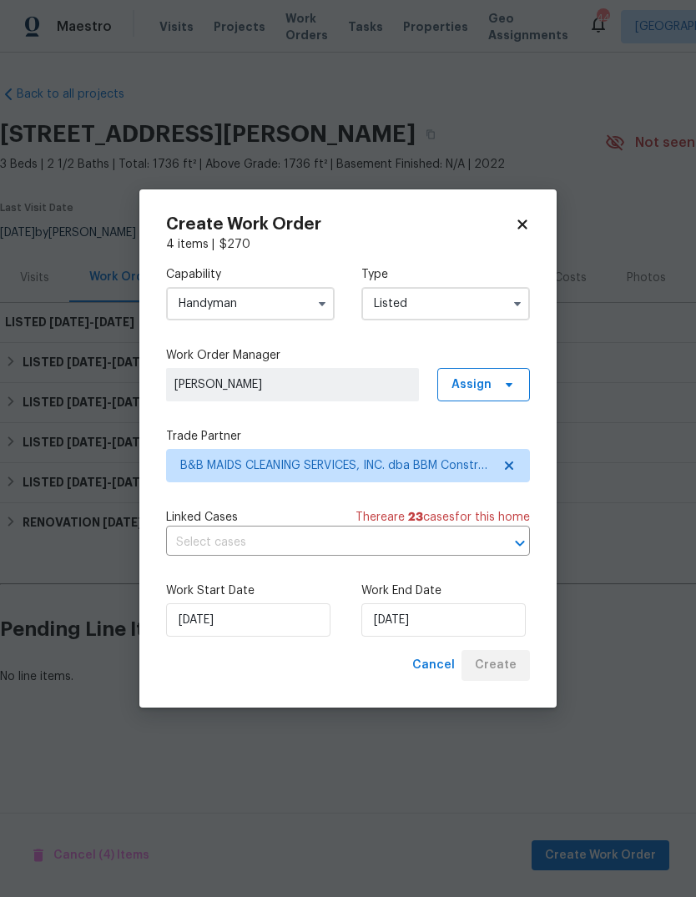
scroll to position [0, 0]
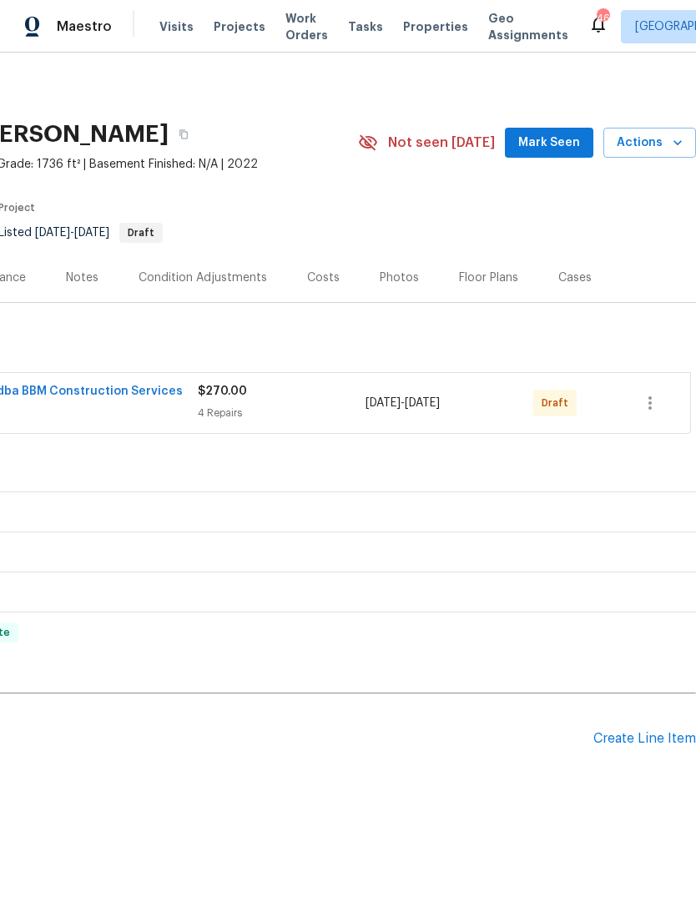
scroll to position [0, 247]
click at [656, 400] on icon "button" at bounding box center [650, 403] width 20 height 20
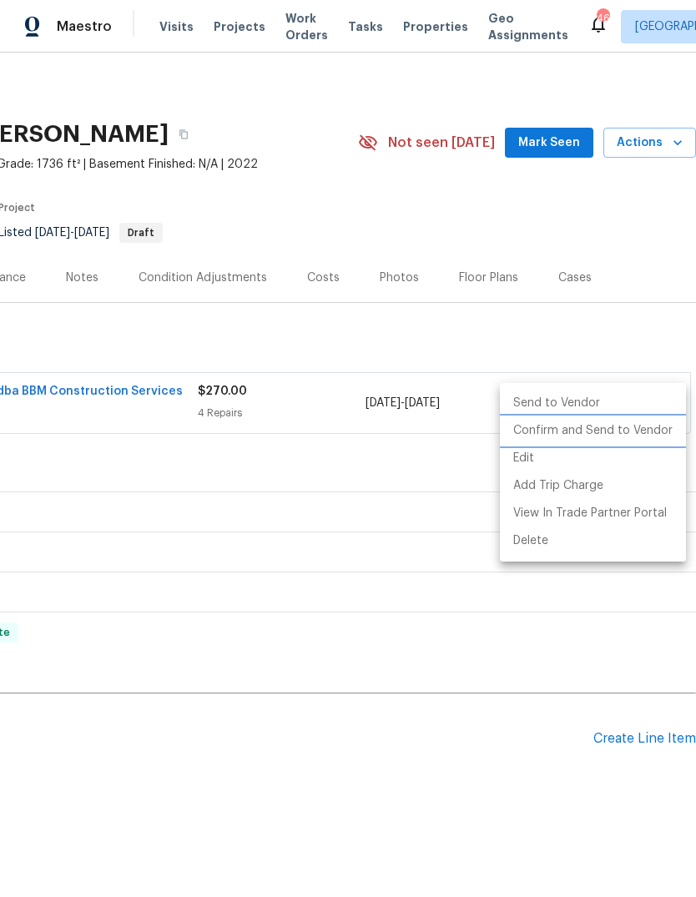
click at [635, 435] on li "Confirm and Send to Vendor" at bounding box center [593, 431] width 186 height 28
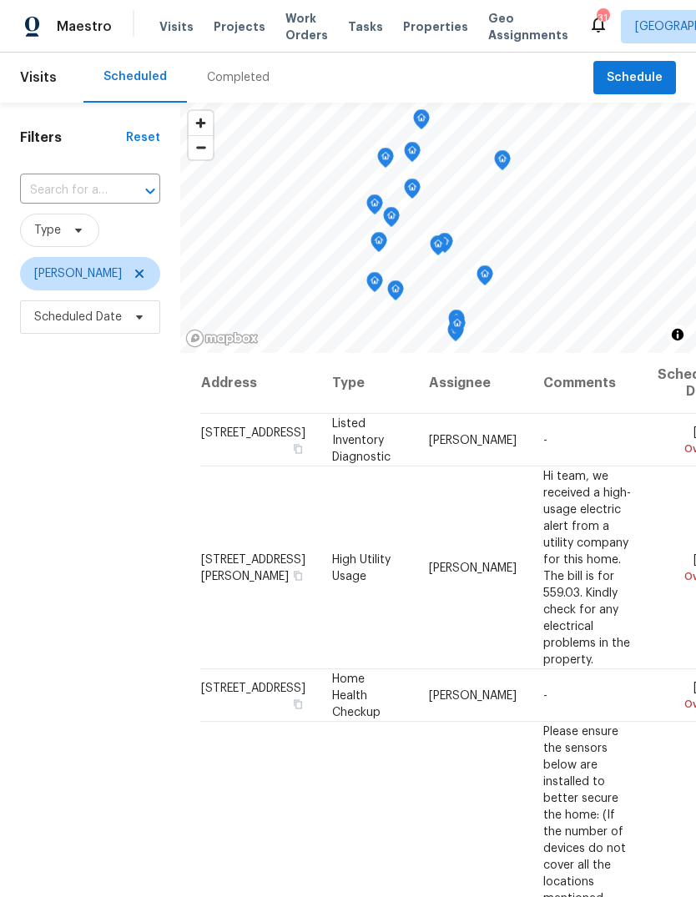
scroll to position [1717, 0]
